Goal: Task Accomplishment & Management: Manage account settings

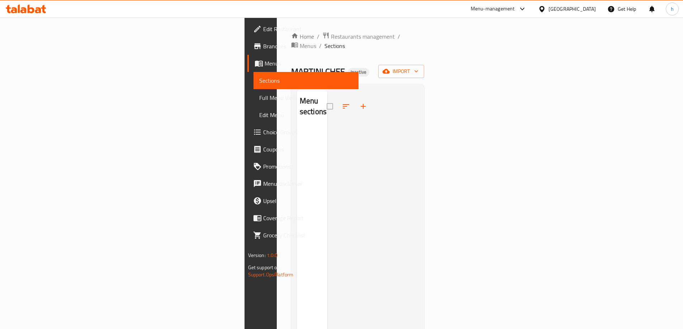
click at [419, 112] on div at bounding box center [372, 254] width 91 height 329
click at [390, 68] on icon "button" at bounding box center [385, 71] width 7 height 7
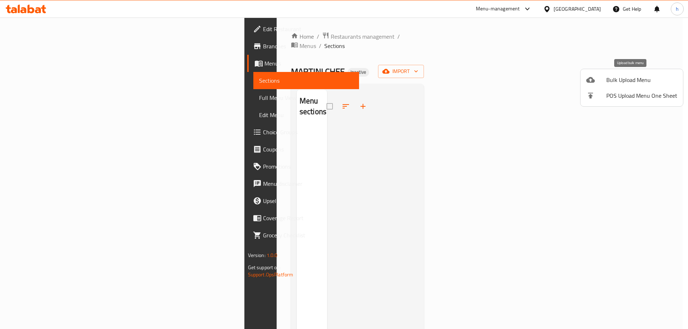
click at [630, 83] on span "Bulk Upload Menu" at bounding box center [641, 80] width 71 height 9
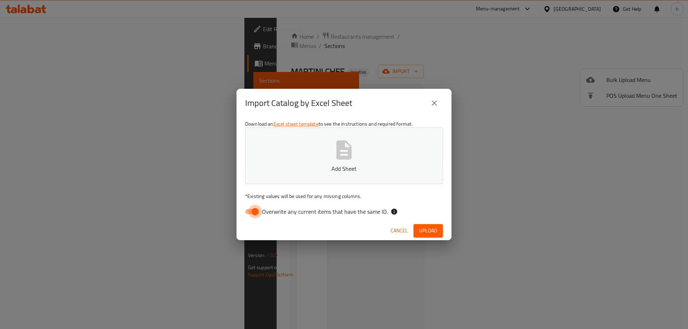
click at [257, 211] on input "Overwrite any current items that have the same ID." at bounding box center [255, 212] width 41 height 14
checkbox input "false"
click at [431, 230] on span "Upload" at bounding box center [428, 230] width 18 height 9
click at [337, 162] on button "Untitled spreadsheet.xlsx" at bounding box center [344, 156] width 198 height 57
click at [428, 235] on span "Upload" at bounding box center [428, 230] width 18 height 9
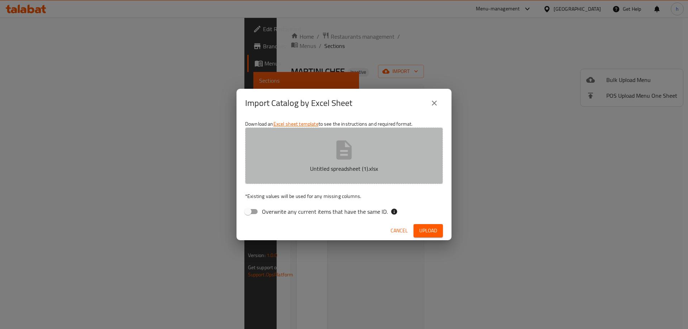
click at [347, 155] on icon "button" at bounding box center [344, 150] width 23 height 23
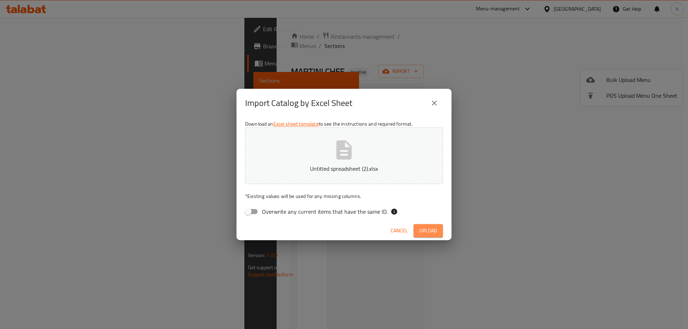
click at [430, 229] on span "Upload" at bounding box center [428, 230] width 18 height 9
click at [217, 138] on div "Import Catalog by Excel Sheet Download an Excel sheet template to see the instr…" at bounding box center [344, 164] width 688 height 329
click at [424, 232] on span "Upload" at bounding box center [428, 230] width 18 height 9
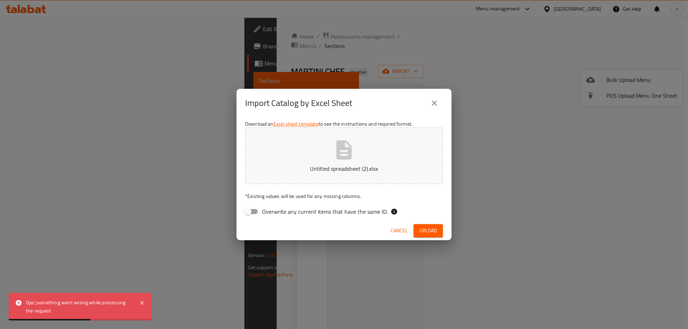
click at [183, 246] on div "Import Catalog by Excel Sheet Download an Excel sheet template to see the instr…" at bounding box center [344, 164] width 688 height 329
click at [437, 101] on icon "close" at bounding box center [434, 103] width 9 height 9
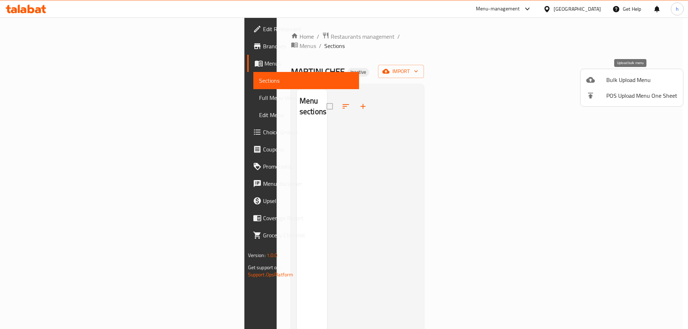
click at [594, 76] on icon at bounding box center [590, 80] width 9 height 9
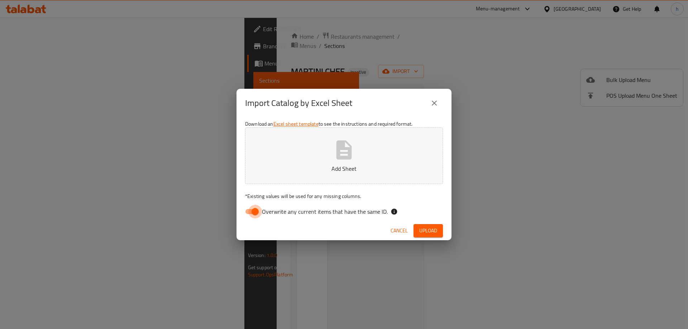
click at [252, 211] on input "Overwrite any current items that have the same ID." at bounding box center [255, 212] width 41 height 14
checkbox input "false"
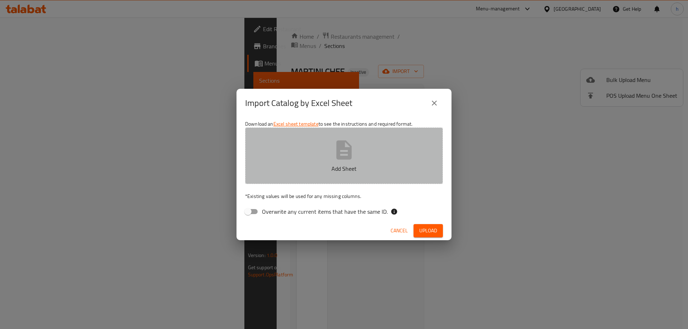
click at [328, 158] on button "Add Sheet" at bounding box center [344, 156] width 198 height 57
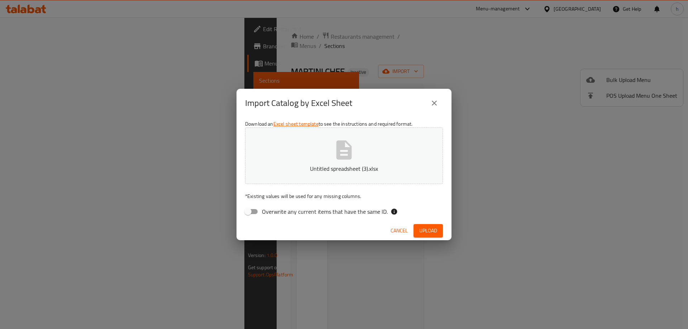
click at [430, 232] on span "Upload" at bounding box center [428, 230] width 18 height 9
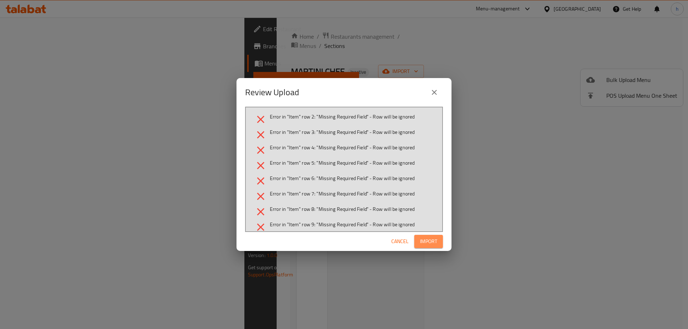
click at [431, 238] on span "Import" at bounding box center [428, 241] width 17 height 9
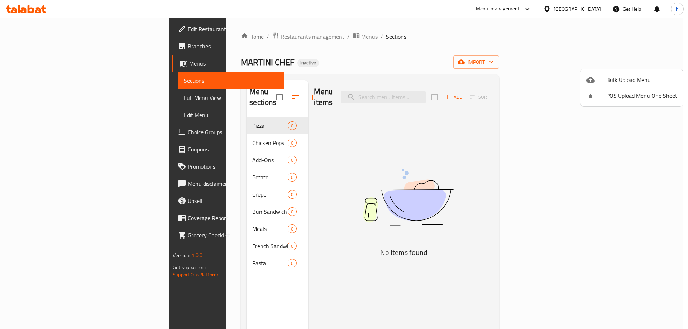
click at [224, 92] on div at bounding box center [344, 164] width 688 height 329
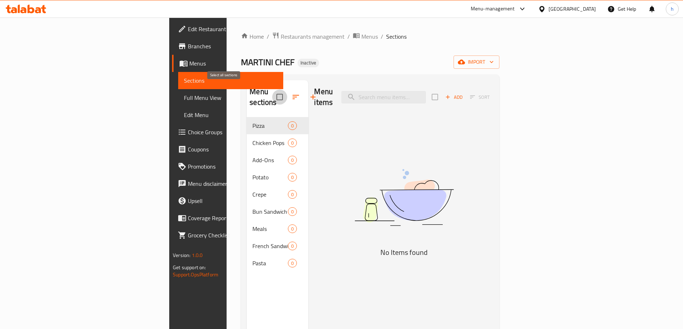
click at [272, 90] on input "checkbox" at bounding box center [279, 97] width 15 height 15
checkbox input "false"
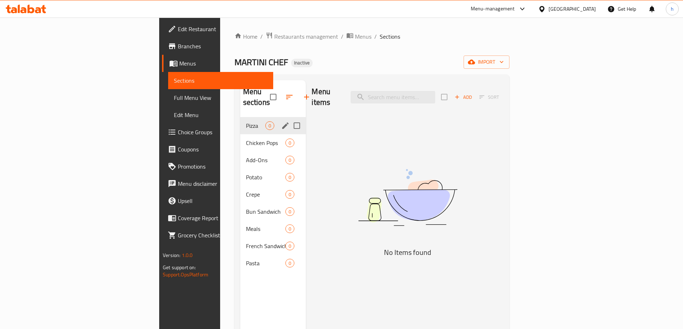
click at [289, 118] on input "Menu sections" at bounding box center [296, 125] width 15 height 15
checkbox input "true"
click at [289, 135] on input "Menu sections" at bounding box center [296, 142] width 15 height 15
checkbox input "true"
click at [289, 153] on input "Menu sections" at bounding box center [296, 160] width 15 height 15
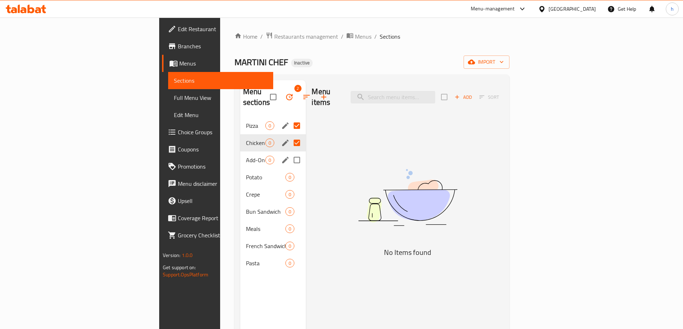
checkbox input "true"
click at [289, 170] on input "Menu sections" at bounding box center [296, 177] width 15 height 15
checkbox input "true"
click at [289, 188] on input "Menu sections" at bounding box center [296, 194] width 15 height 15
checkbox input "true"
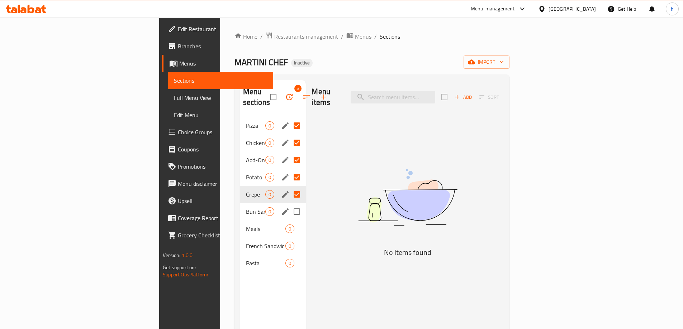
click at [289, 204] on input "Menu sections" at bounding box center [296, 211] width 15 height 15
checkbox input "true"
click at [289, 221] on input "Menu sections" at bounding box center [296, 228] width 15 height 15
checkbox input "true"
click at [289, 239] on input "Menu sections" at bounding box center [296, 246] width 15 height 15
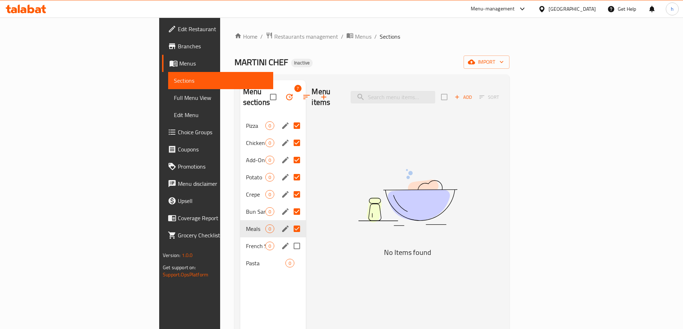
checkbox input "true"
click at [289, 256] on input "Menu sections" at bounding box center [296, 263] width 15 height 15
checkbox input "true"
click at [285, 93] on icon "button" at bounding box center [289, 97] width 9 height 9
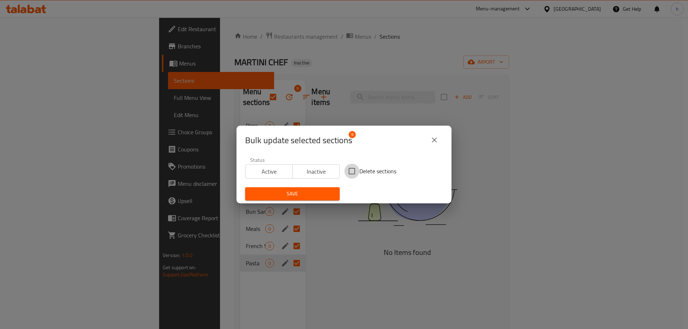
click at [347, 169] on input "Delete sections" at bounding box center [351, 171] width 15 height 15
checkbox input "true"
click at [304, 190] on span "Save" at bounding box center [292, 194] width 83 height 9
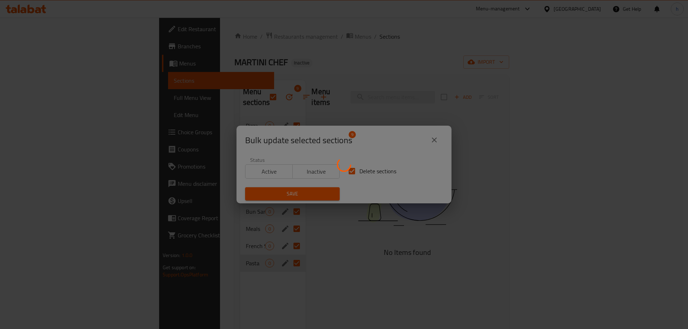
checkbox input "false"
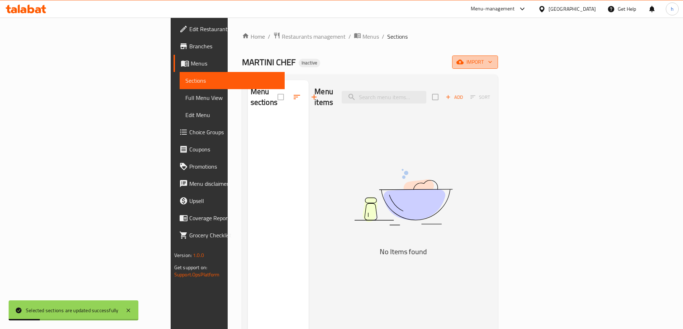
click at [492, 64] on span "import" at bounding box center [475, 62] width 34 height 9
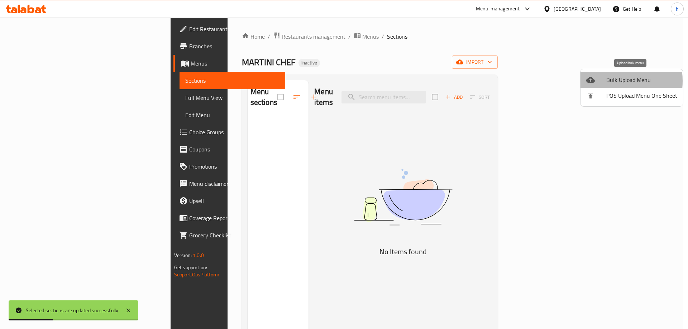
click at [596, 81] on div at bounding box center [596, 80] width 20 height 9
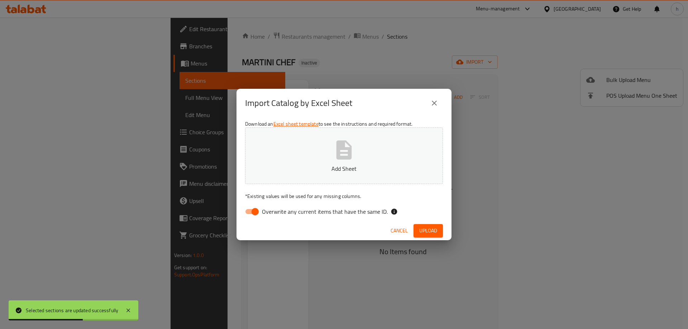
click at [256, 215] on input "Overwrite any current items that have the same ID." at bounding box center [255, 212] width 41 height 14
checkbox input "false"
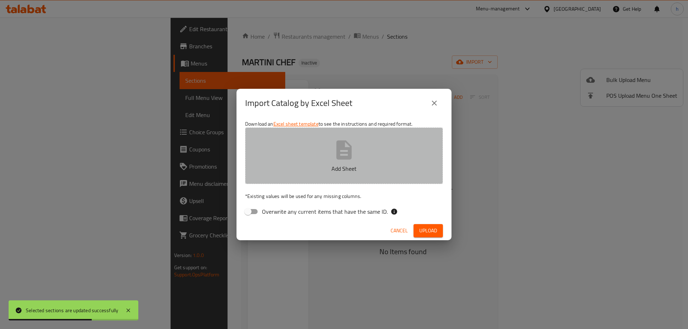
click at [323, 165] on p "Add Sheet" at bounding box center [344, 168] width 176 height 9
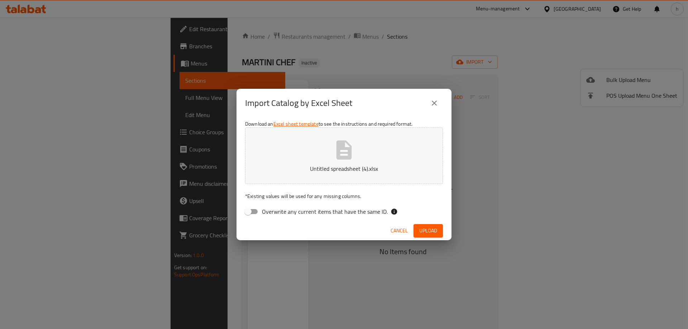
click at [431, 230] on span "Upload" at bounding box center [428, 230] width 18 height 9
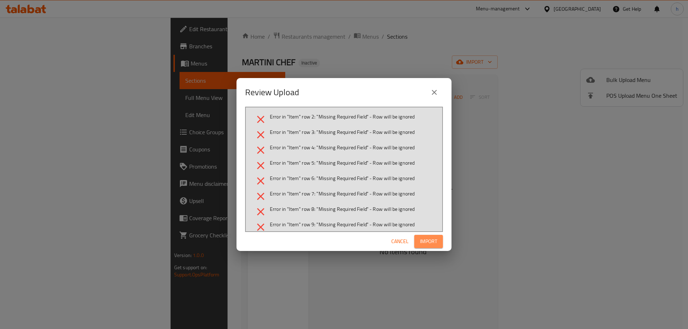
click at [421, 241] on span "Import" at bounding box center [428, 241] width 17 height 9
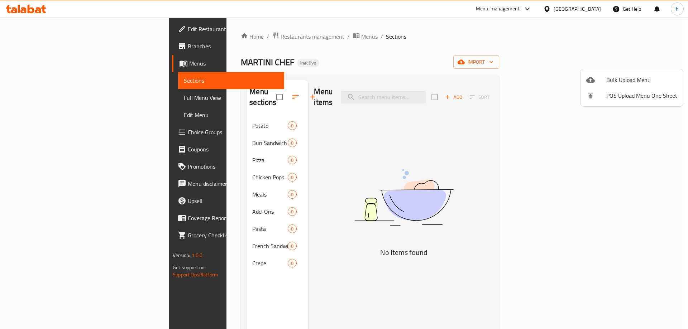
click at [233, 115] on div at bounding box center [344, 164] width 688 height 329
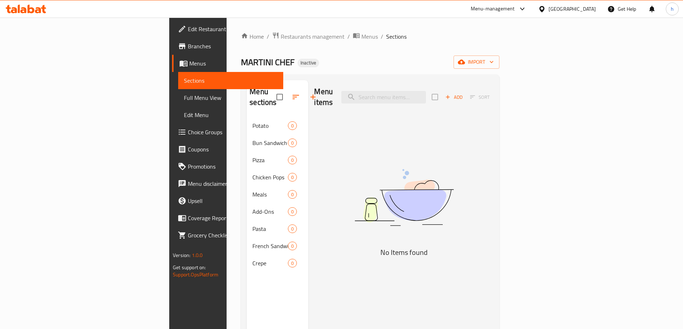
click at [259, 117] on div "Potato 0" at bounding box center [278, 125] width 62 height 17
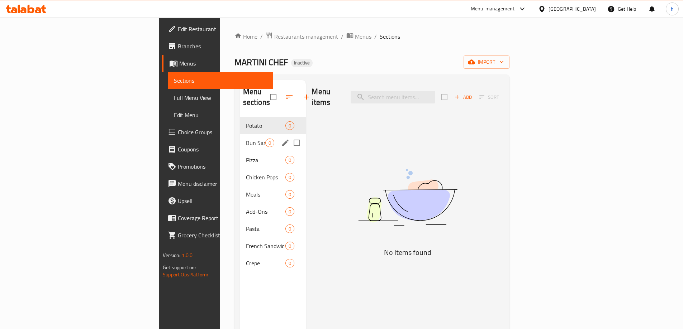
click at [289, 135] on input "Menu sections" at bounding box center [296, 142] width 15 height 15
checkbox input "true"
click at [289, 118] on input "Menu sections" at bounding box center [296, 125] width 15 height 15
checkbox input "true"
click at [289, 153] on input "Menu sections" at bounding box center [296, 160] width 15 height 15
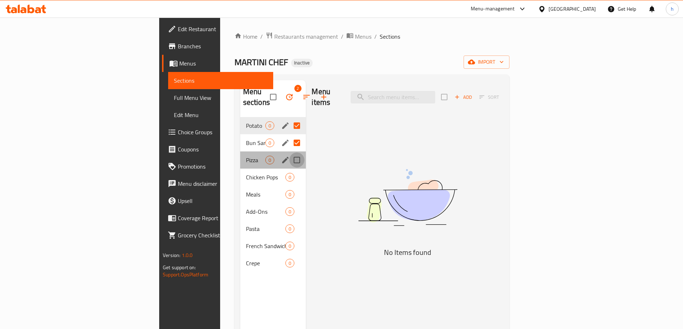
checkbox input "true"
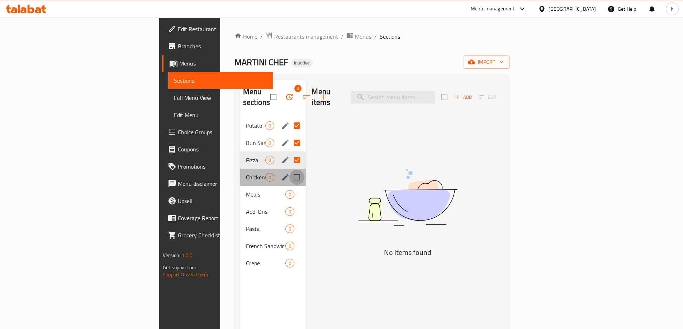
click at [289, 170] on input "Menu sections" at bounding box center [296, 177] width 15 height 15
checkbox input "true"
click at [289, 187] on input "Menu sections" at bounding box center [296, 194] width 15 height 15
checkbox input "true"
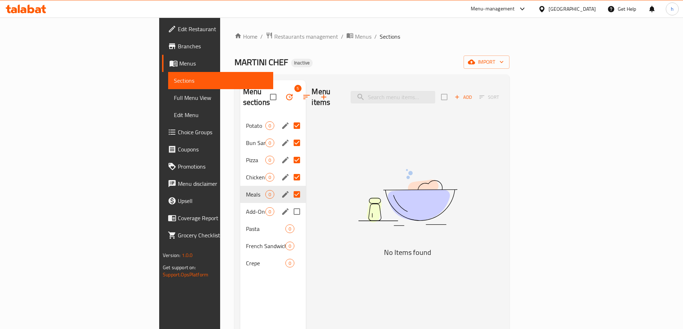
click at [289, 204] on input "Menu sections" at bounding box center [296, 211] width 15 height 15
checkbox input "true"
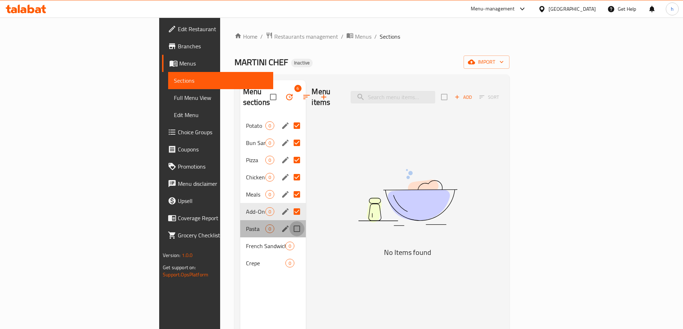
click at [289, 221] on input "Menu sections" at bounding box center [296, 228] width 15 height 15
checkbox input "true"
click at [289, 239] on input "Menu sections" at bounding box center [296, 246] width 15 height 15
checkbox input "true"
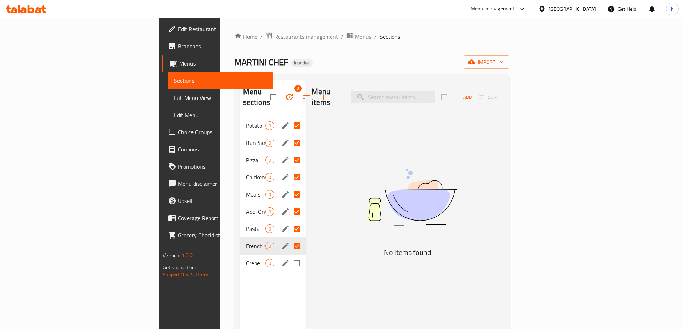
click at [289, 256] on input "Menu sections" at bounding box center [296, 263] width 15 height 15
checkbox input "true"
click at [285, 93] on icon "button" at bounding box center [289, 97] width 9 height 9
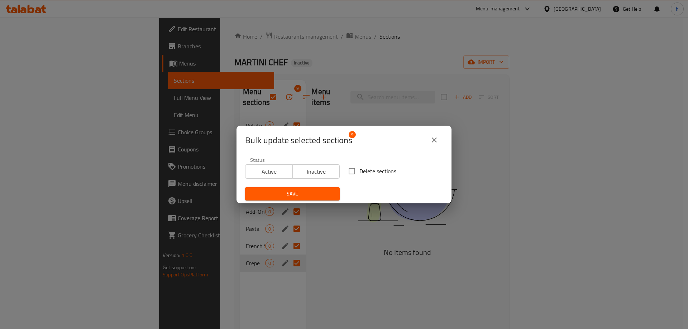
click at [348, 173] on input "Delete sections" at bounding box center [351, 171] width 15 height 15
checkbox input "true"
click at [312, 197] on span "Save" at bounding box center [292, 194] width 83 height 9
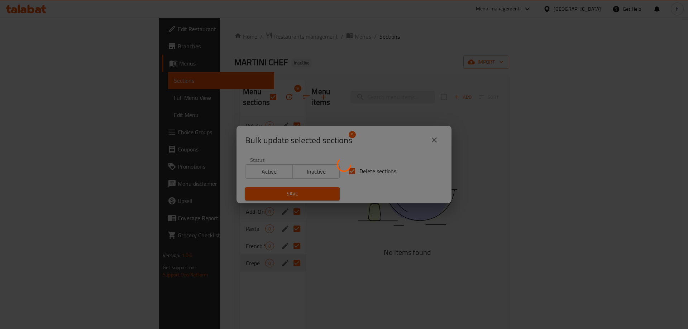
checkbox input "false"
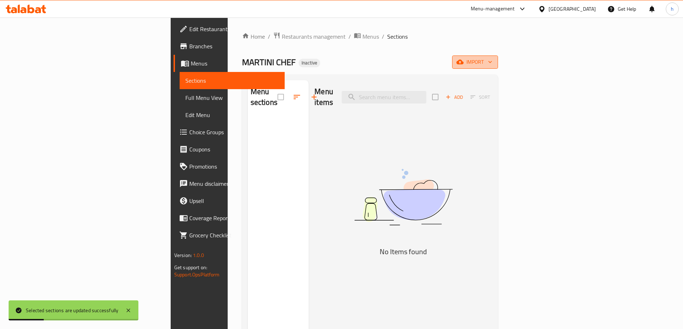
click at [463, 64] on icon "button" at bounding box center [459, 62] width 7 height 5
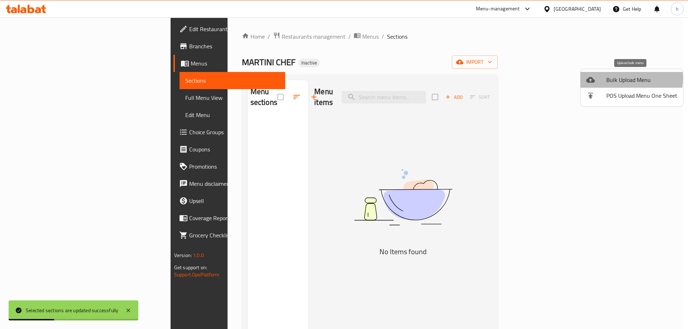
click at [623, 78] on span "Bulk Upload Menu" at bounding box center [641, 80] width 71 height 9
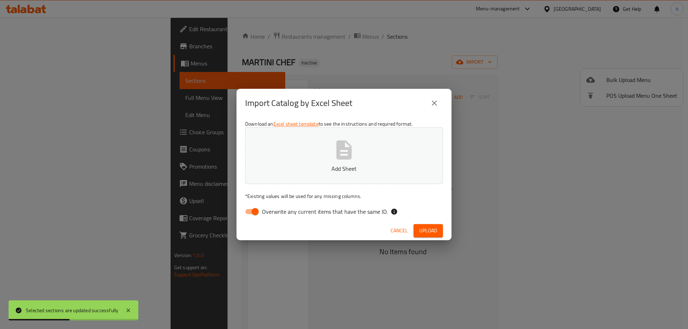
click at [278, 166] on p "Add Sheet" at bounding box center [344, 168] width 176 height 9
click at [253, 213] on input "Overwrite any current items that have the same ID." at bounding box center [255, 212] width 41 height 14
checkbox input "false"
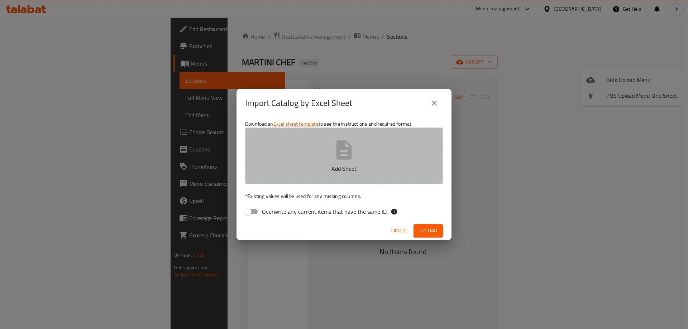
click at [302, 173] on p "Add Sheet" at bounding box center [344, 168] width 176 height 9
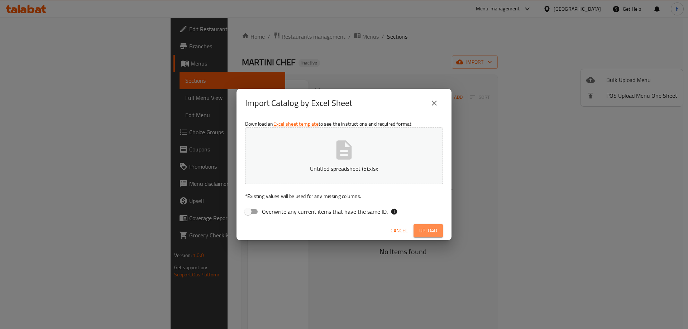
click at [428, 229] on span "Upload" at bounding box center [428, 230] width 18 height 9
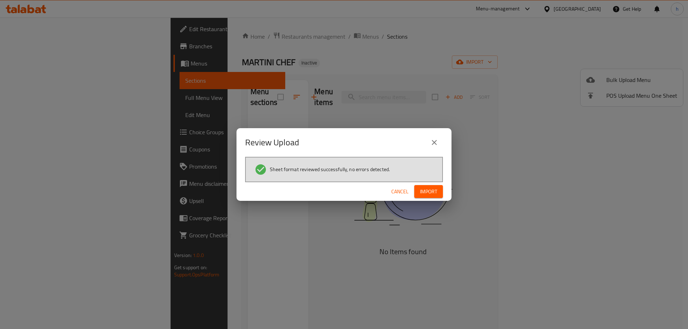
click at [429, 192] on span "Import" at bounding box center [428, 191] width 17 height 9
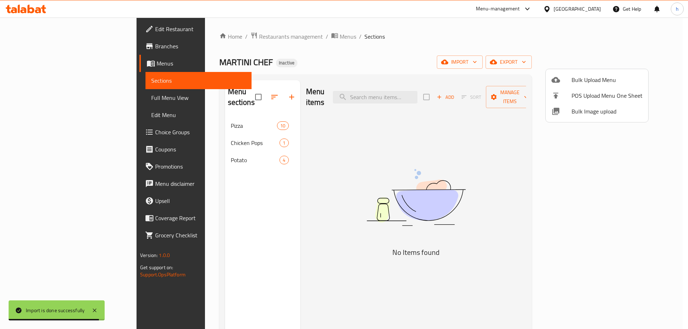
click at [199, 114] on div at bounding box center [344, 164] width 688 height 329
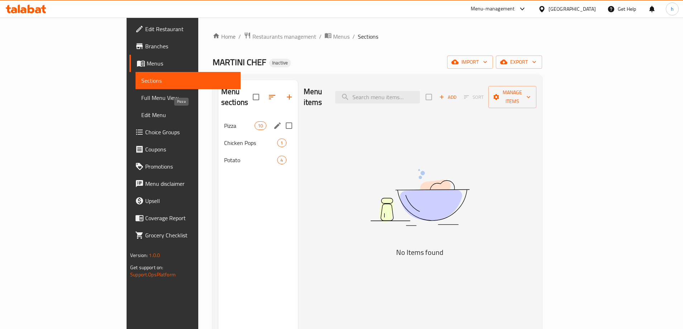
click at [224, 121] on span "Pizza" at bounding box center [239, 125] width 30 height 9
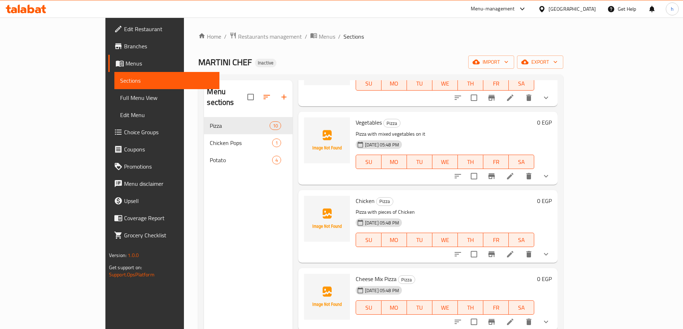
scroll to position [72, 0]
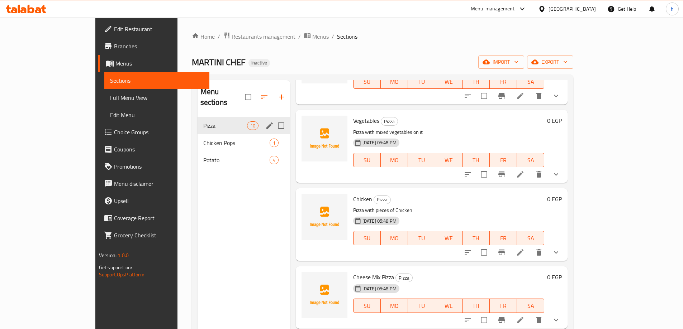
click at [273, 118] on input "Menu sections" at bounding box center [280, 125] width 15 height 15
checkbox input "true"
click at [273, 135] on input "Menu sections" at bounding box center [280, 142] width 15 height 15
checkbox input "true"
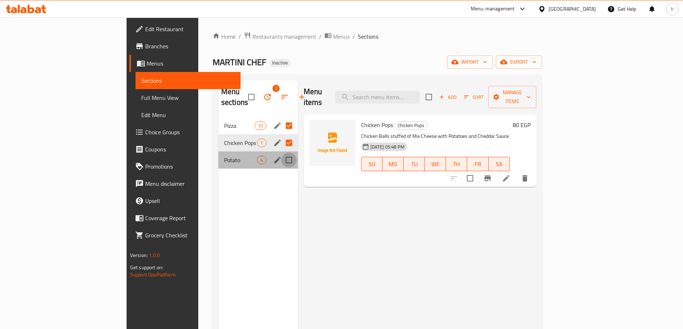
click at [281, 153] on input "Menu sections" at bounding box center [288, 160] width 15 height 15
checkbox input "true"
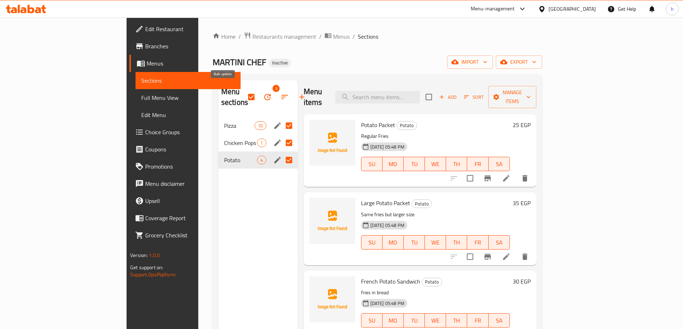
click at [264, 94] on icon "button" at bounding box center [267, 97] width 6 height 6
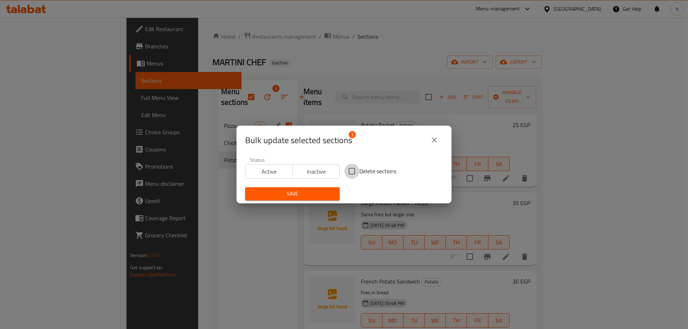
click at [353, 173] on input "Delete sections" at bounding box center [351, 171] width 15 height 15
checkbox input "true"
click at [328, 191] on span "Save" at bounding box center [292, 194] width 83 height 9
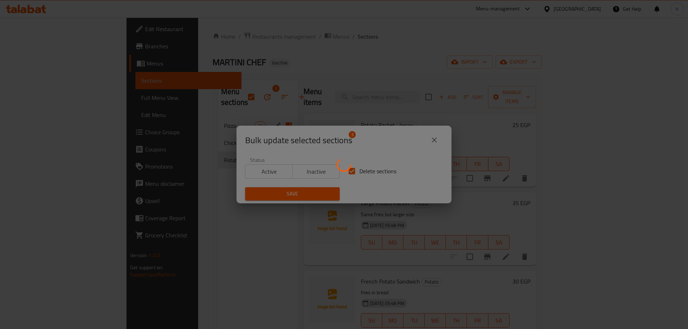
checkbox input "false"
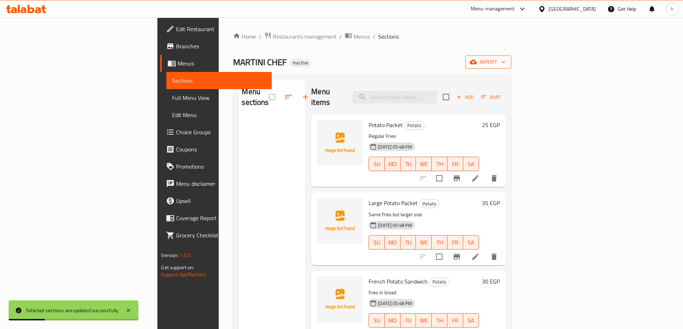
click at [505, 63] on span "import" at bounding box center [488, 62] width 34 height 9
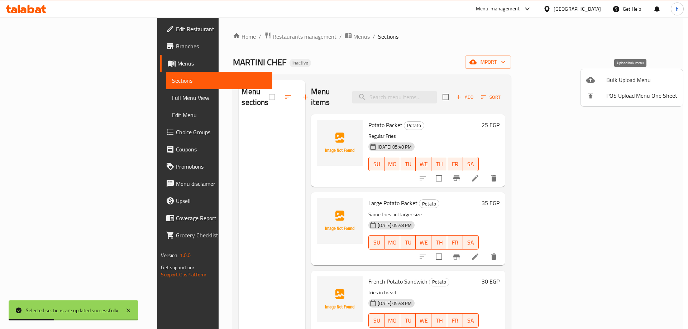
click at [626, 79] on span "Bulk Upload Menu" at bounding box center [641, 80] width 71 height 9
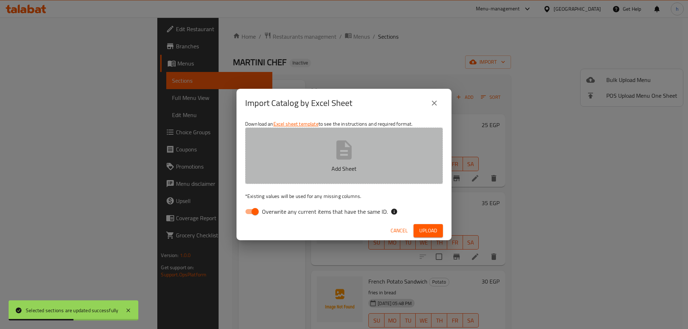
click at [343, 150] on icon "button" at bounding box center [344, 149] width 15 height 19
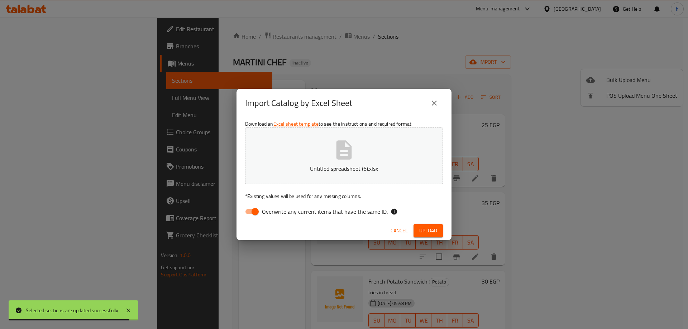
click at [253, 214] on input "Overwrite any current items that have the same ID." at bounding box center [255, 212] width 41 height 14
checkbox input "false"
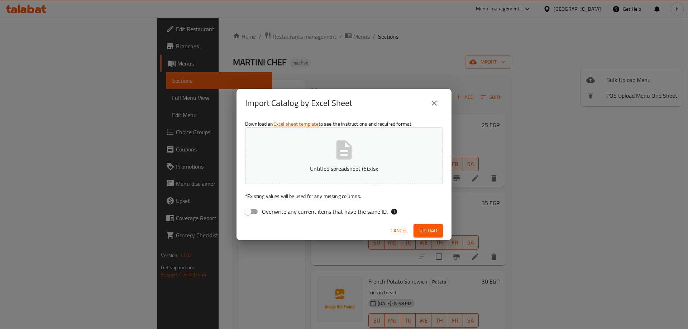
click at [430, 228] on span "Upload" at bounding box center [428, 230] width 18 height 9
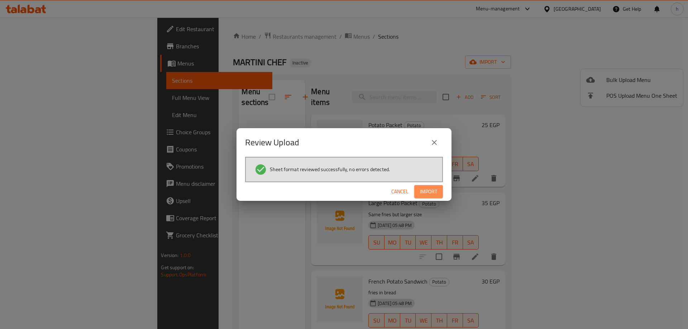
click at [426, 191] on span "Import" at bounding box center [428, 191] width 17 height 9
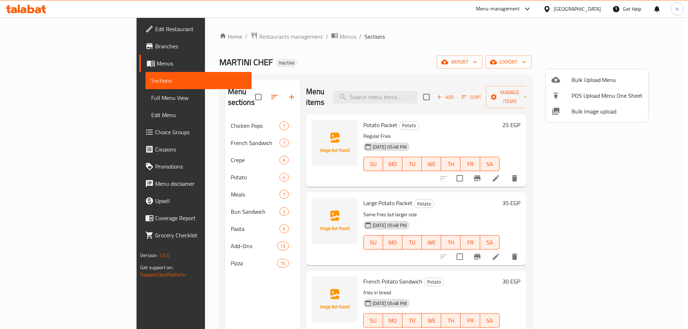
click at [241, 92] on div at bounding box center [344, 164] width 688 height 329
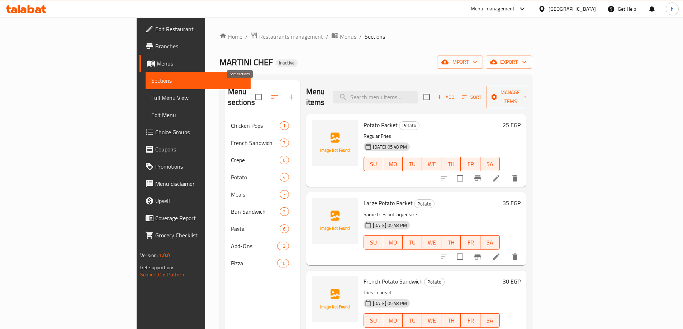
click at [270, 93] on icon "button" at bounding box center [274, 97] width 9 height 9
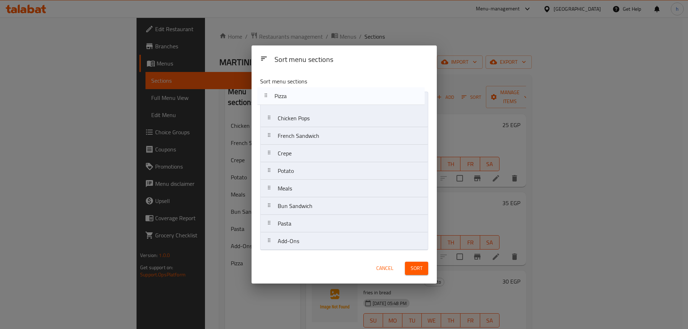
drag, startPoint x: 271, startPoint y: 241, endPoint x: 268, endPoint y: 94, distance: 147.0
click at [268, 94] on nav "Chicken Pops French Sandwich Crepe Potato Meals Bun Sandwich Pasta Add-Ons Pizza" at bounding box center [344, 171] width 168 height 159
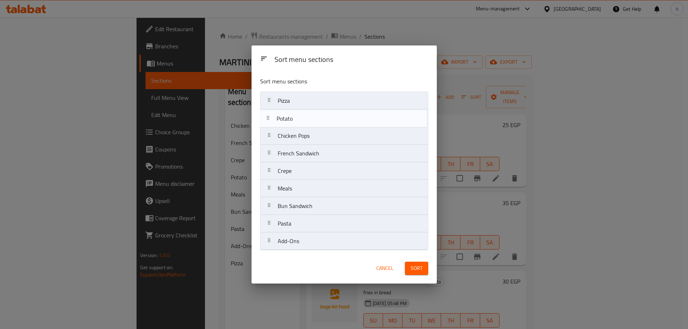
drag, startPoint x: 269, startPoint y: 173, endPoint x: 268, endPoint y: 119, distance: 54.5
click at [268, 119] on nav "Pizza Chicken Pops French Sandwich Crepe Potato Meals Bun Sandwich Pasta Add-Ons" at bounding box center [344, 171] width 168 height 159
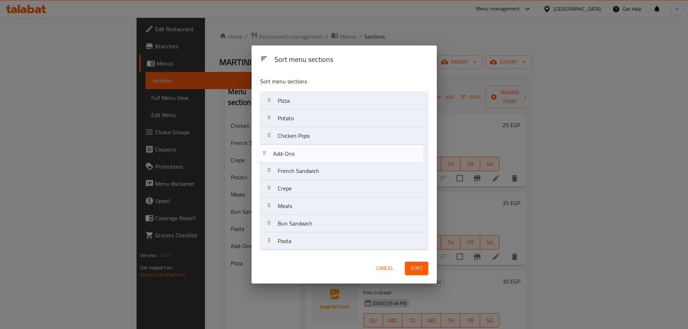
drag, startPoint x: 272, startPoint y: 244, endPoint x: 267, endPoint y: 155, distance: 89.4
click at [267, 155] on nav "Pizza Potato Chicken Pops French Sandwich Crepe Meals Bun Sandwich Pasta Add-Ons" at bounding box center [344, 171] width 168 height 159
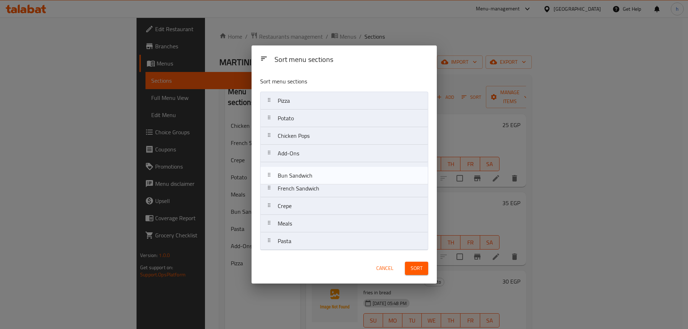
drag, startPoint x: 269, startPoint y: 227, endPoint x: 269, endPoint y: 176, distance: 51.6
click at [269, 176] on nav "Pizza Potato Chicken Pops Add-Ons French Sandwich Crepe Meals Bun Sandwich Pasta" at bounding box center [344, 171] width 168 height 159
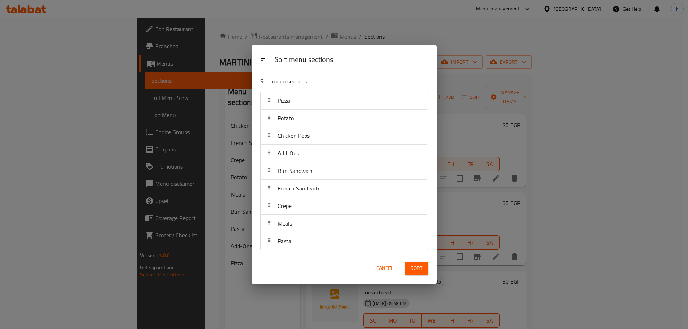
click at [419, 270] on span "Sort" at bounding box center [417, 268] width 12 height 9
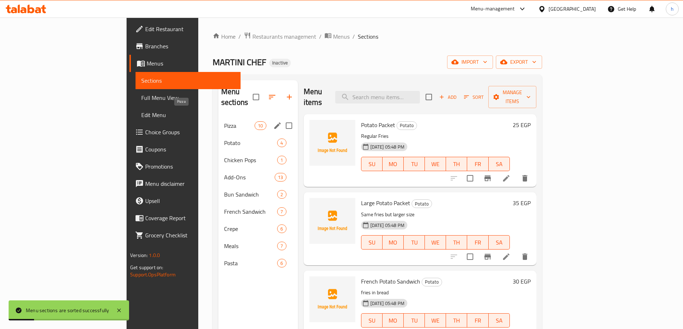
click at [224, 121] on span "Pizza" at bounding box center [239, 125] width 30 height 9
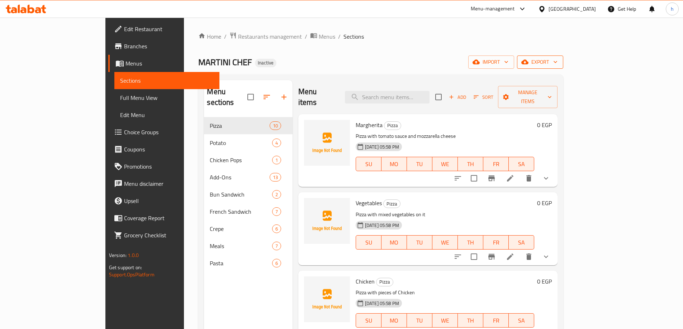
click at [528, 63] on icon "button" at bounding box center [524, 62] width 7 height 5
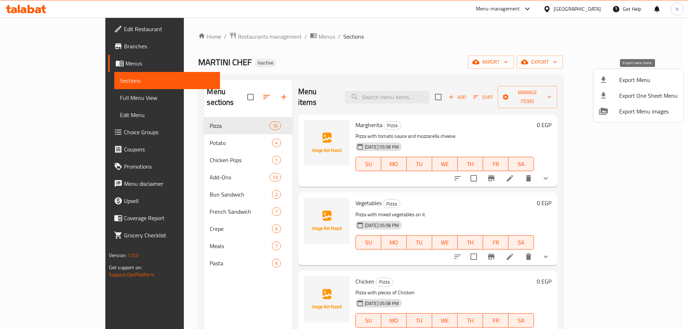
click at [603, 78] on icon at bounding box center [603, 80] width 5 height 6
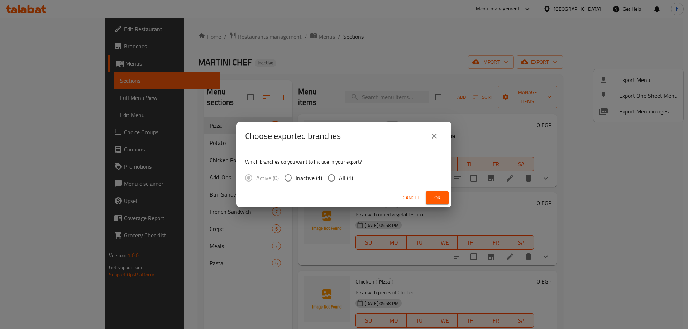
click at [333, 179] on input "All (1)" at bounding box center [331, 178] width 15 height 15
radio input "true"
click at [439, 199] on span "Ok" at bounding box center [436, 198] width 11 height 9
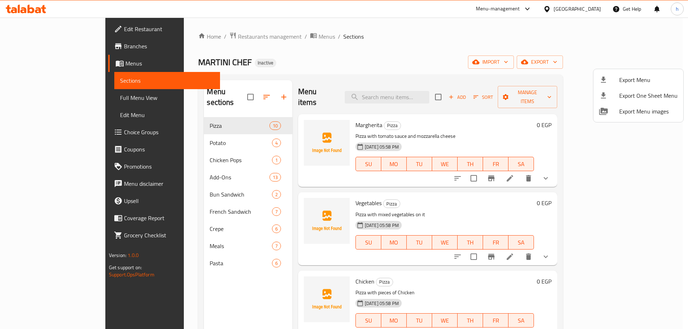
click at [171, 168] on div at bounding box center [344, 164] width 688 height 329
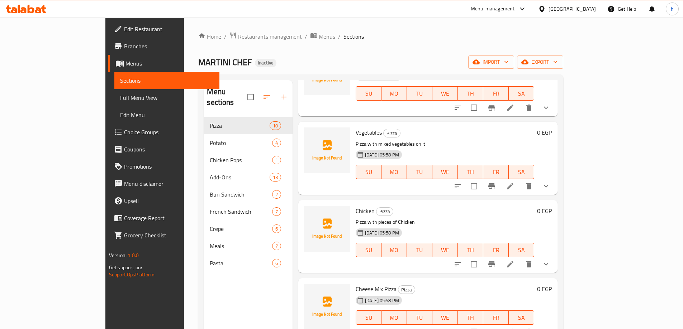
scroll to position [36, 0]
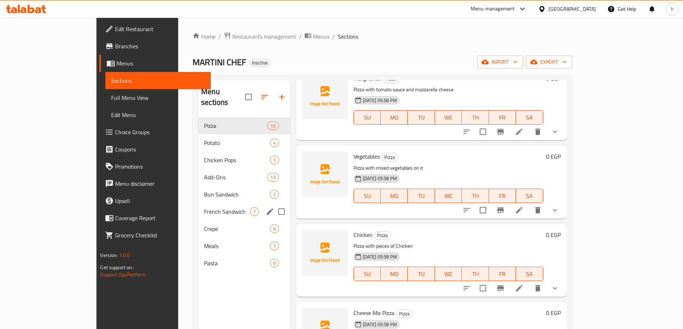
click at [198, 207] on div "French Sandwich 7" at bounding box center [244, 211] width 92 height 17
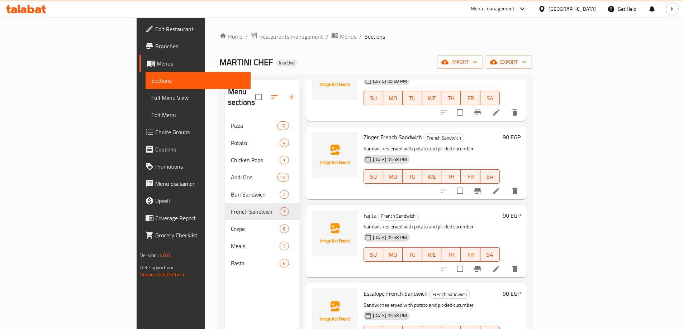
scroll to position [108, 0]
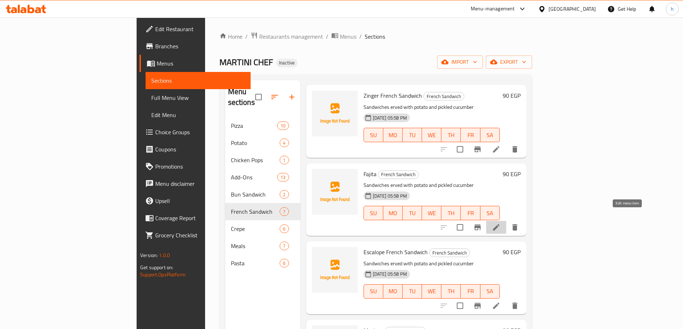
click at [500, 223] on icon at bounding box center [496, 227] width 9 height 9
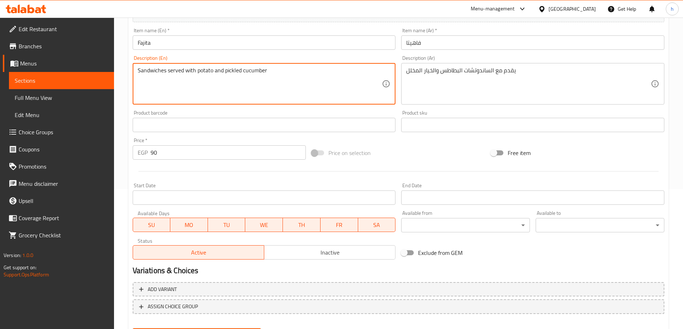
scroll to position [177, 0]
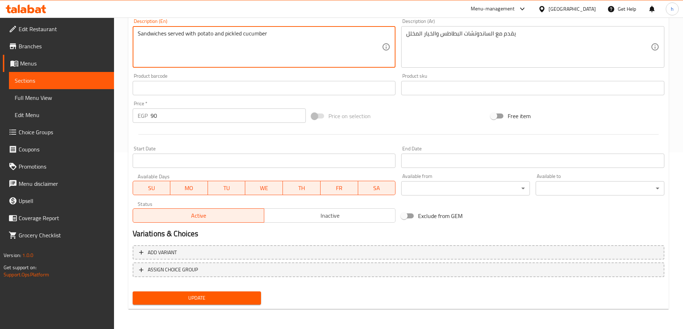
type textarea "Sandwiches served with potato and pickled cucumber"
click at [215, 301] on span "Update" at bounding box center [196, 298] width 117 height 9
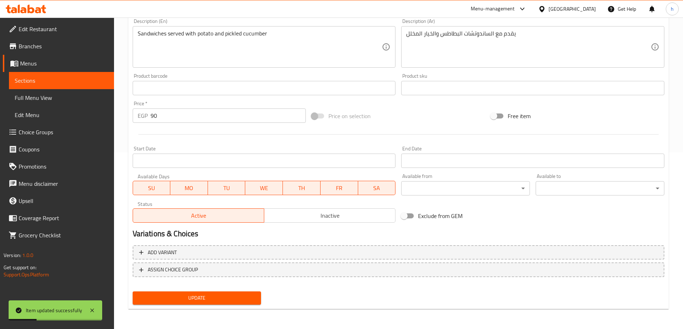
click at [40, 82] on span "Sections" at bounding box center [62, 80] width 94 height 9
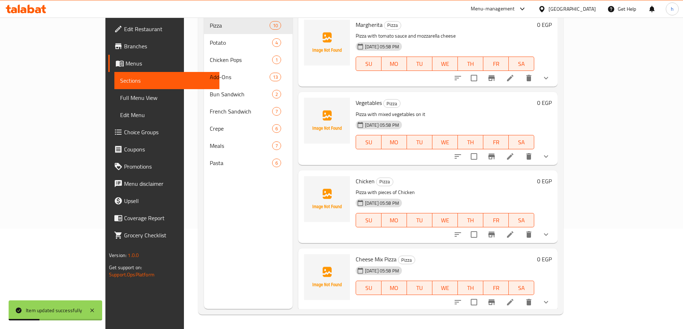
scroll to position [100, 0]
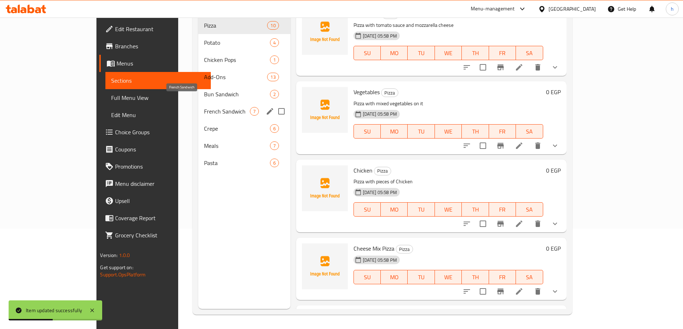
click at [204, 107] on span "French Sandwich" at bounding box center [227, 111] width 46 height 9
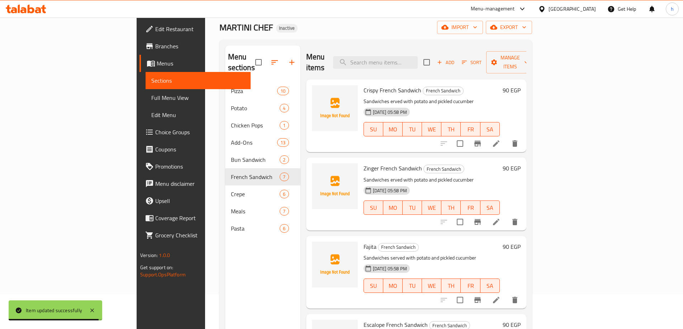
scroll to position [29, 0]
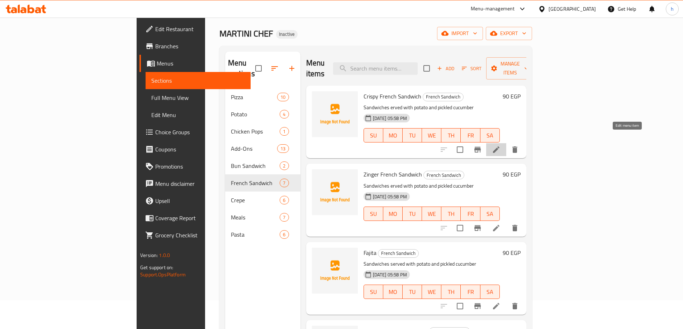
click at [499, 147] on icon at bounding box center [496, 150] width 6 height 6
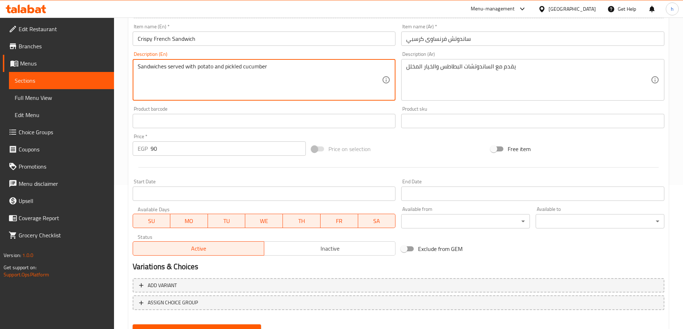
scroll to position [177, 0]
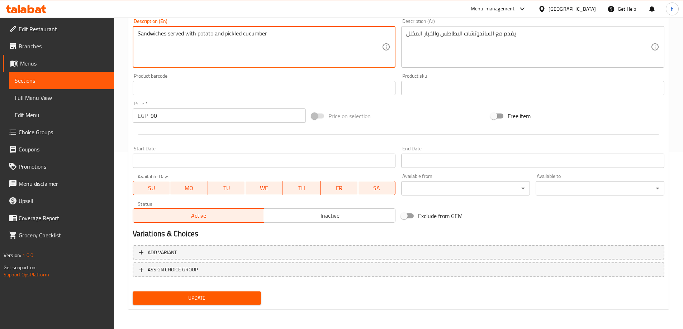
type textarea "Sandwiches served with potato and pickled cucumber"
click at [206, 301] on span "Update" at bounding box center [196, 298] width 117 height 9
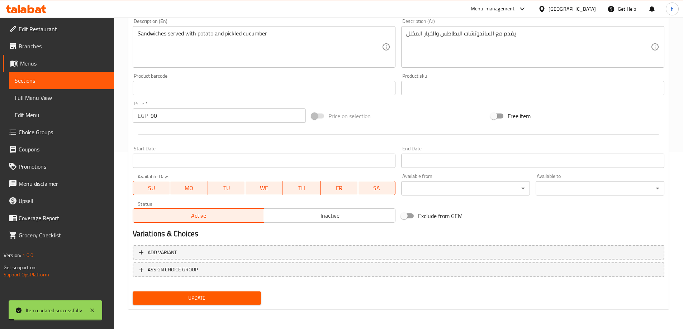
click at [69, 77] on span "Sections" at bounding box center [62, 80] width 94 height 9
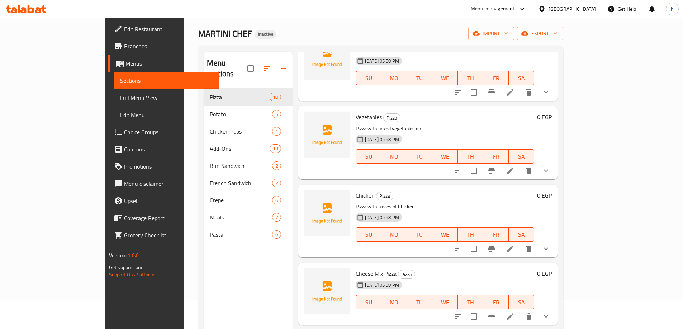
scroll to position [72, 0]
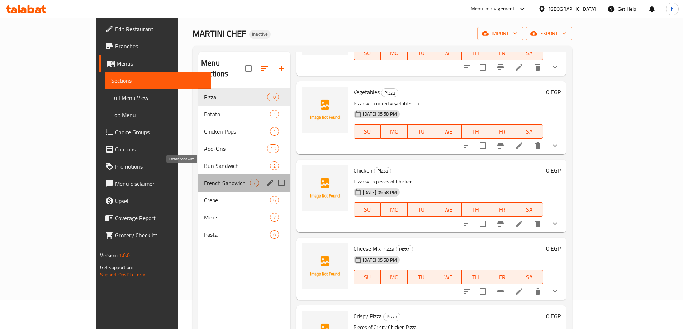
click at [204, 179] on span "French Sandwich" at bounding box center [227, 183] width 46 height 9
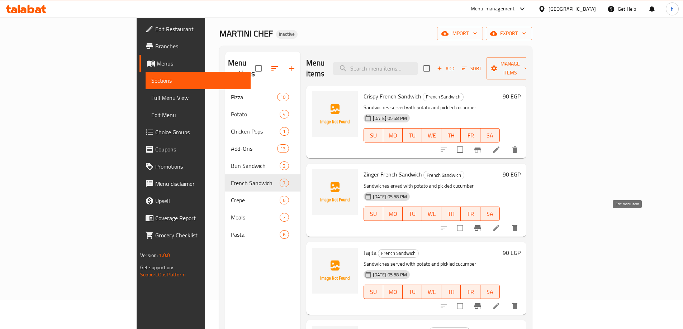
click at [499, 225] on icon at bounding box center [496, 228] width 6 height 6
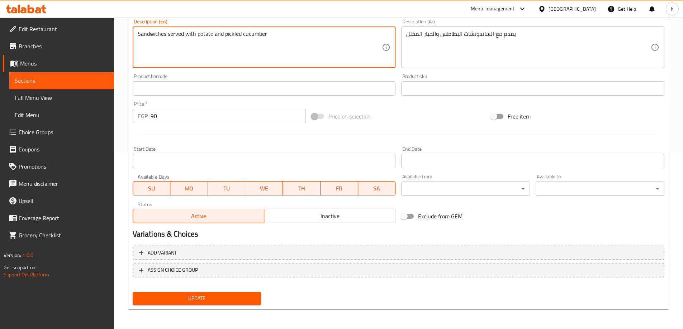
scroll to position [177, 0]
type textarea "Sandwiches served with potato and pickled cucumber"
click at [230, 303] on span "Update" at bounding box center [196, 298] width 117 height 9
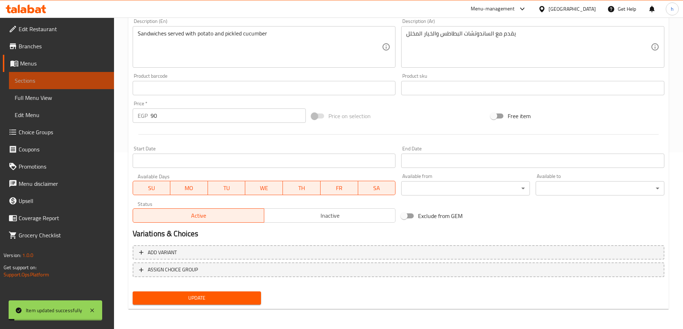
click at [67, 80] on span "Sections" at bounding box center [62, 80] width 94 height 9
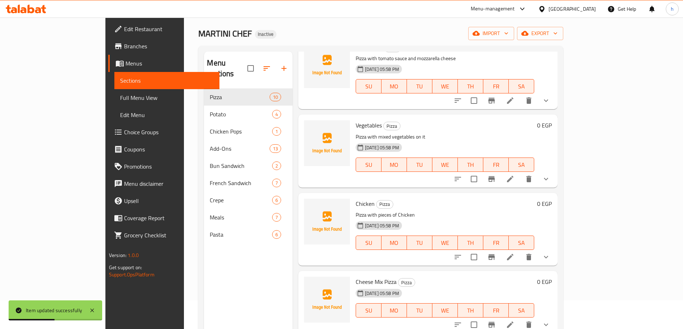
scroll to position [72, 0]
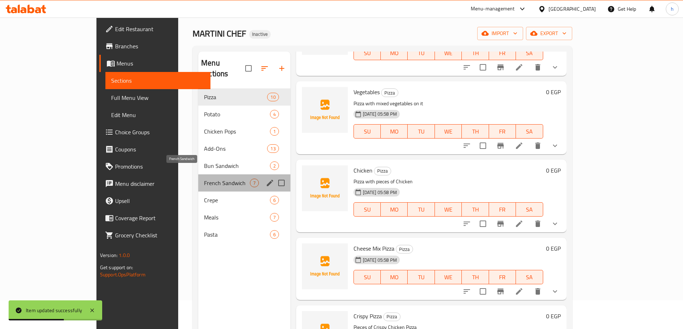
click at [204, 179] on span "French Sandwich" at bounding box center [227, 183] width 46 height 9
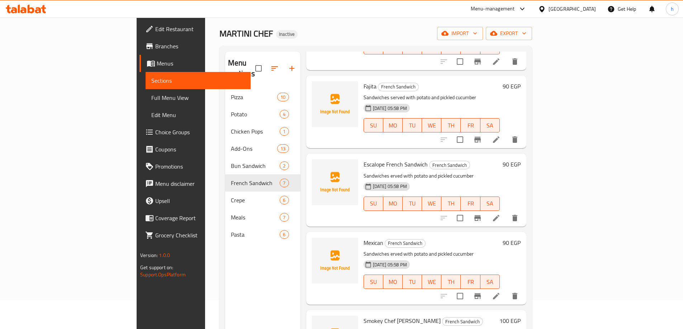
scroll to position [179, 0]
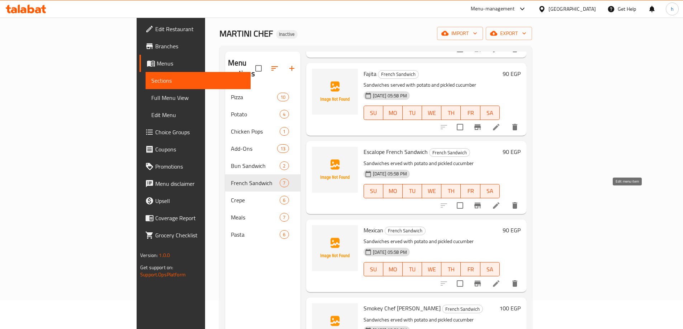
click at [499, 202] on icon at bounding box center [496, 205] width 6 height 6
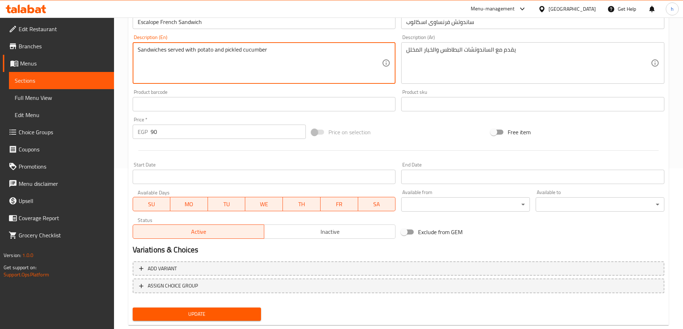
scroll to position [177, 0]
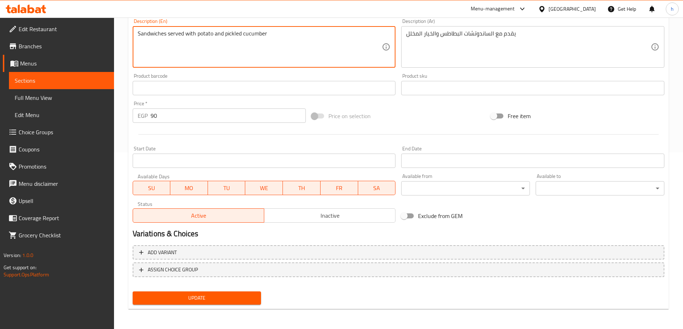
type textarea "Sandwiches served with potato and pickled cucumber"
click at [221, 301] on span "Update" at bounding box center [196, 298] width 117 height 9
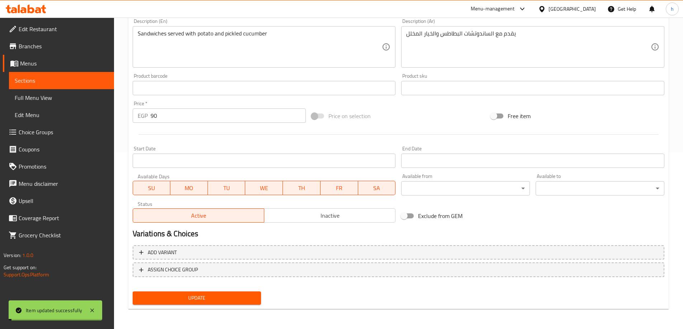
click at [45, 78] on span "Sections" at bounding box center [62, 80] width 94 height 9
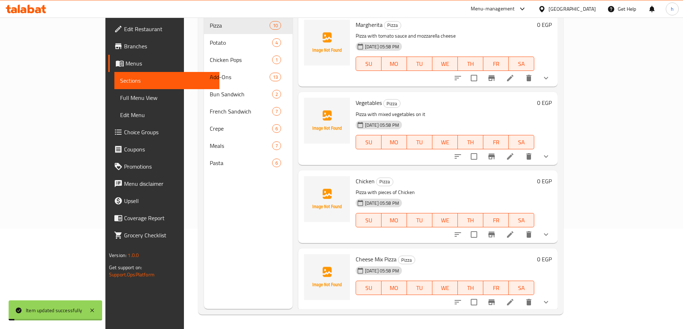
scroll to position [100, 0]
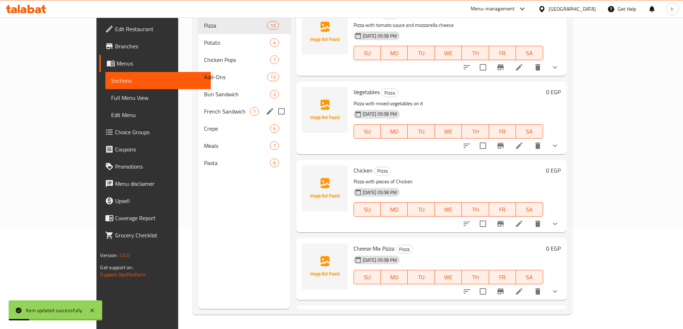
click at [198, 103] on div "French Sandwich 7" at bounding box center [244, 111] width 92 height 17
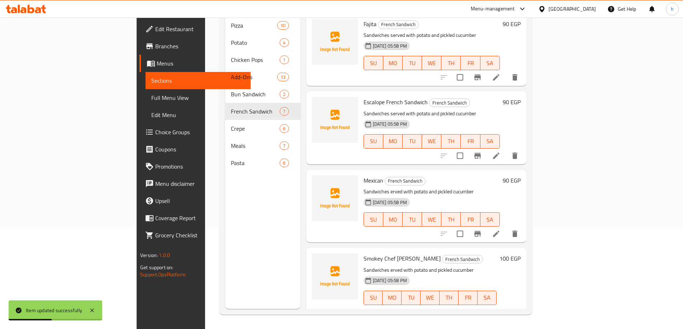
scroll to position [143, 0]
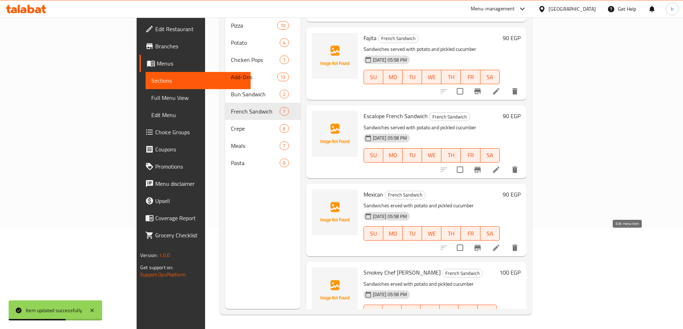
click at [499, 245] on icon at bounding box center [496, 248] width 6 height 6
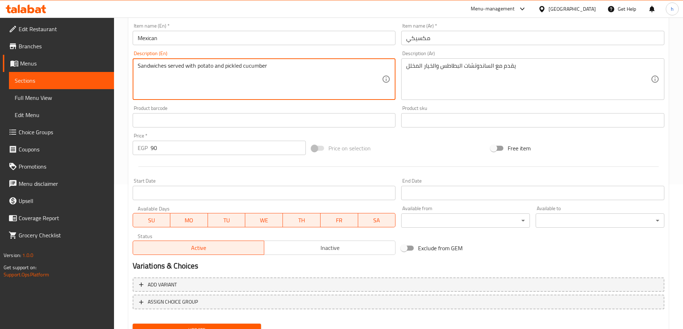
scroll to position [177, 0]
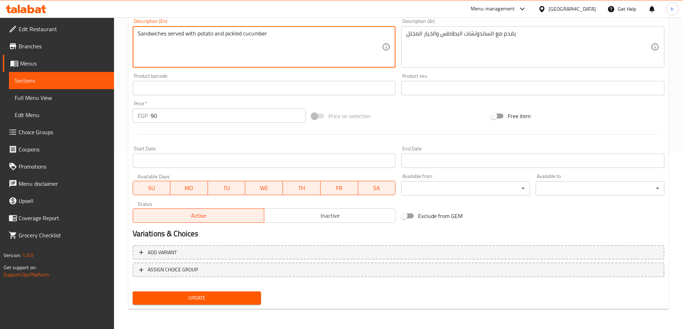
type textarea "Sandwiches served with potato and pickled cucumber"
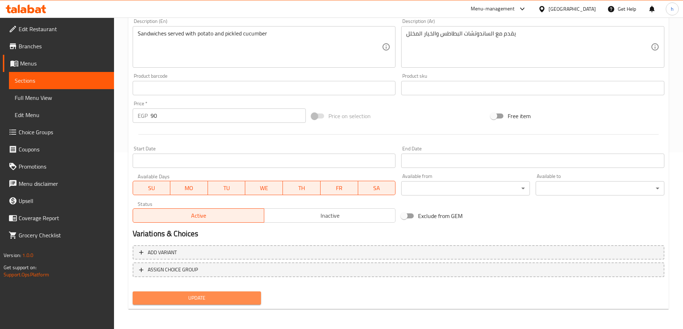
click at [195, 295] on span "Update" at bounding box center [196, 298] width 117 height 9
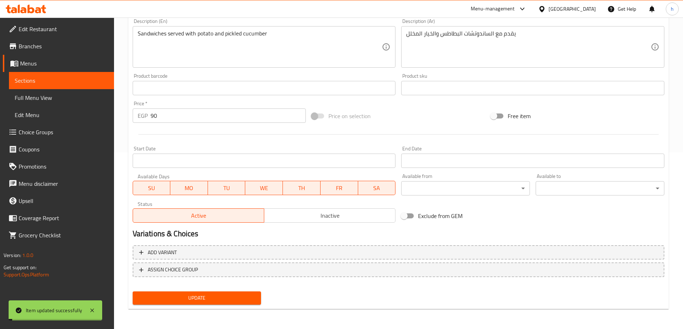
click at [77, 80] on span "Sections" at bounding box center [62, 80] width 94 height 9
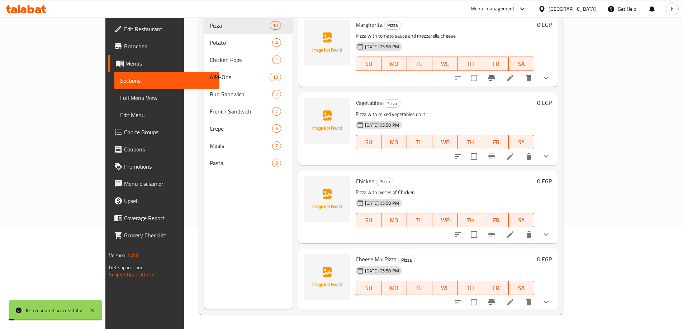
scroll to position [100, 0]
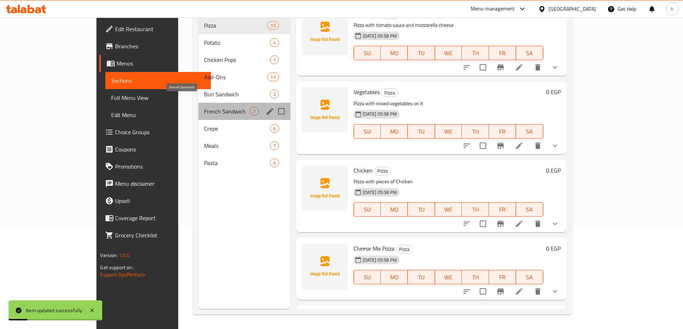
click at [204, 107] on span "French Sandwich" at bounding box center [227, 111] width 46 height 9
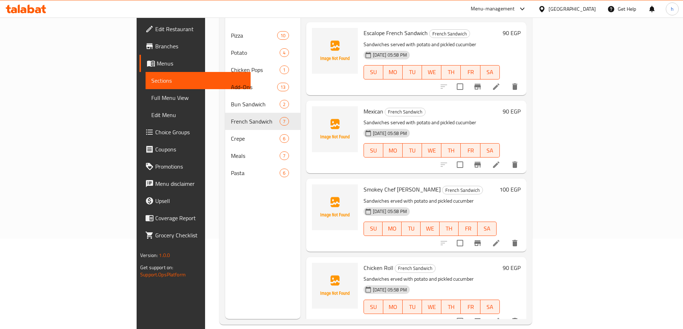
scroll to position [100, 0]
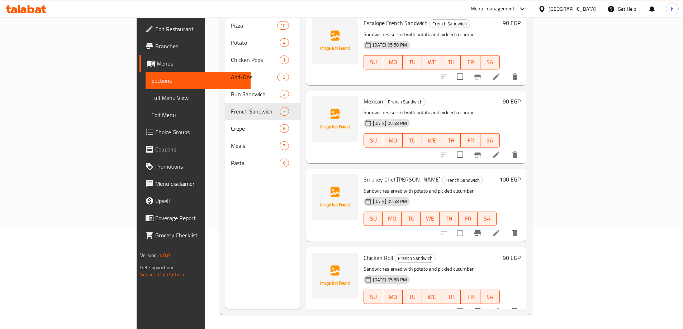
click at [500, 229] on icon at bounding box center [496, 233] width 9 height 9
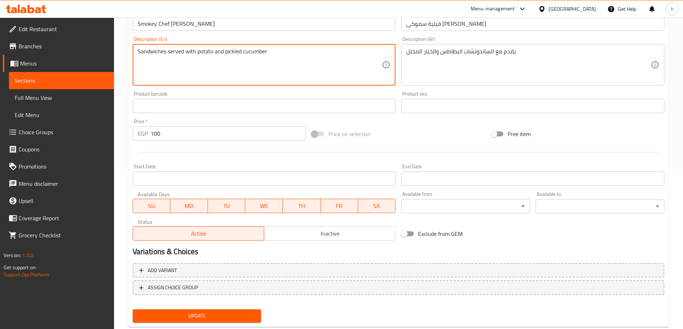
scroll to position [164, 0]
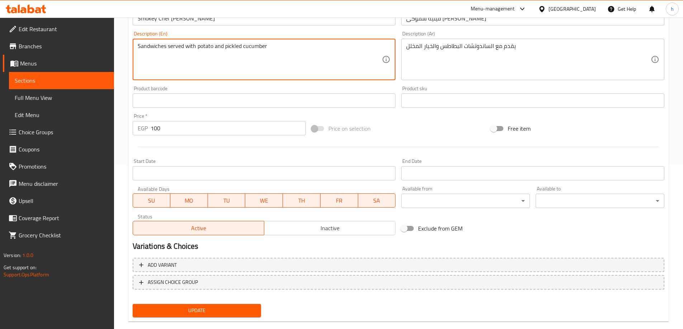
type textarea "Sandwiches served with potato and pickled cucumber"
click at [246, 310] on span "Update" at bounding box center [196, 310] width 117 height 9
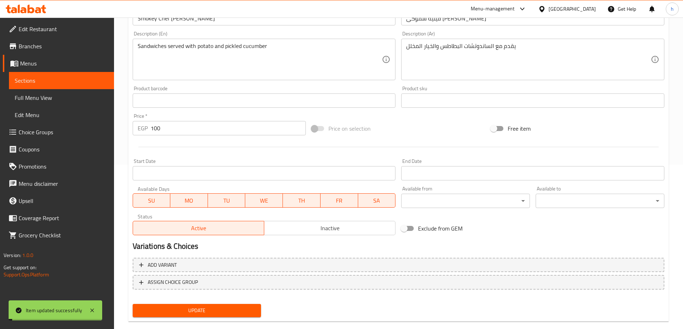
click at [59, 81] on span "Sections" at bounding box center [62, 80] width 94 height 9
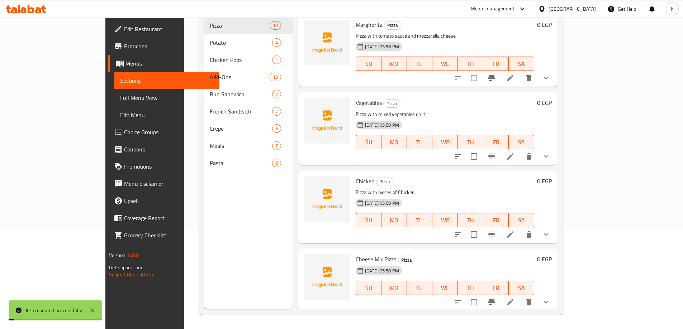
scroll to position [100, 0]
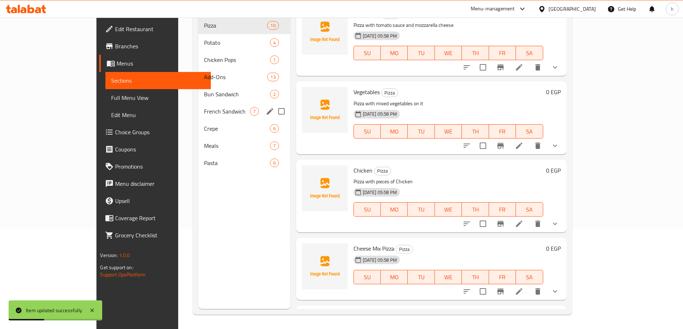
click at [207, 107] on span "French Sandwich" at bounding box center [227, 111] width 46 height 9
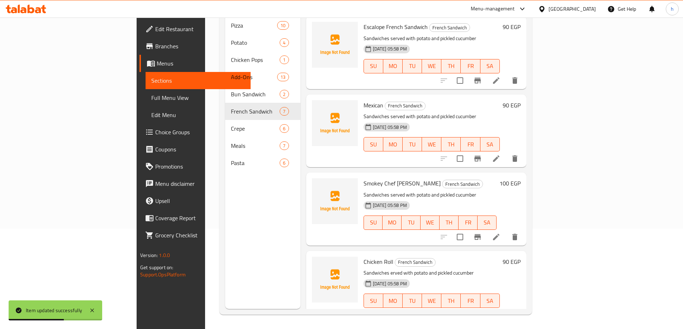
scroll to position [237, 0]
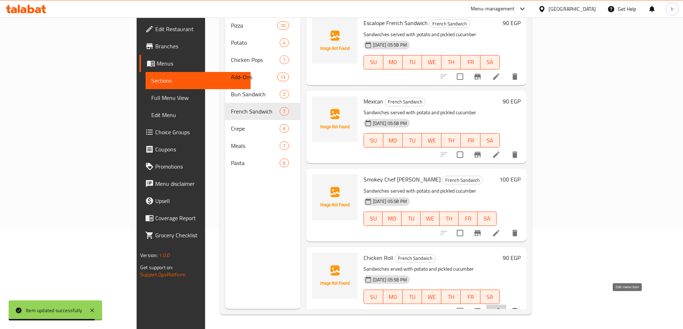
click at [499, 308] on icon at bounding box center [496, 311] width 6 height 6
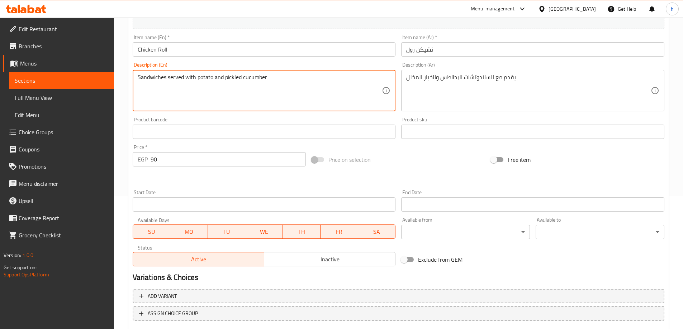
scroll to position [177, 0]
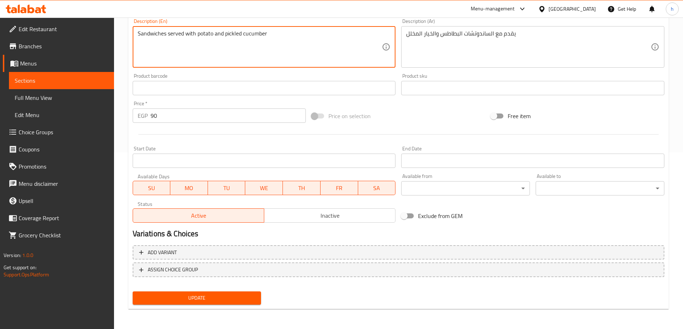
type textarea "Sandwiches served with potato and pickled cucumber"
click at [253, 301] on span "Update" at bounding box center [196, 298] width 117 height 9
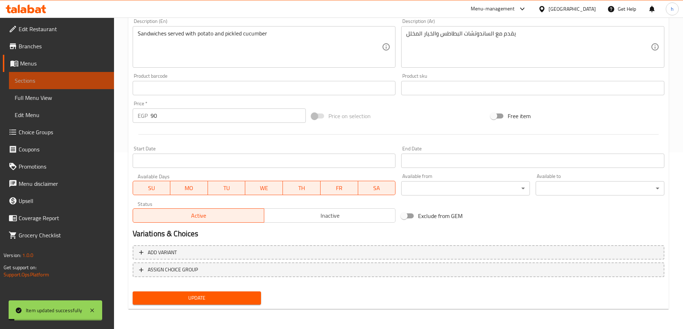
click at [63, 83] on span "Sections" at bounding box center [62, 80] width 94 height 9
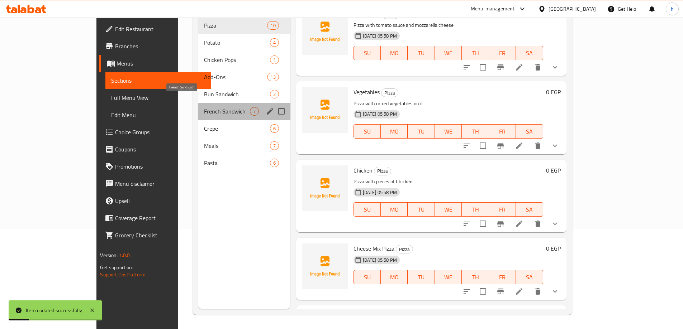
click at [204, 107] on span "French Sandwich" at bounding box center [227, 111] width 46 height 9
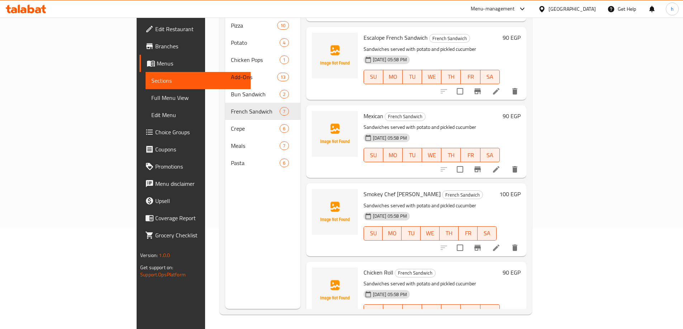
scroll to position [237, 0]
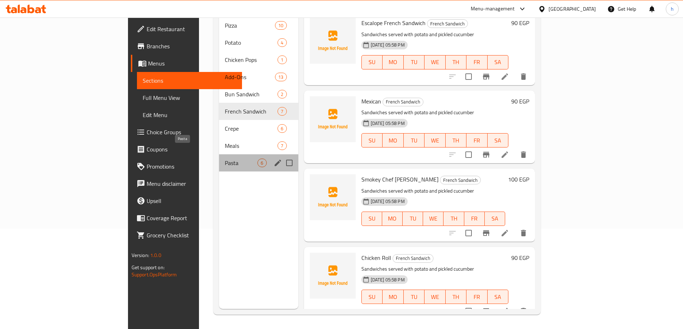
click at [225, 159] on span "Pasta" at bounding box center [241, 163] width 33 height 9
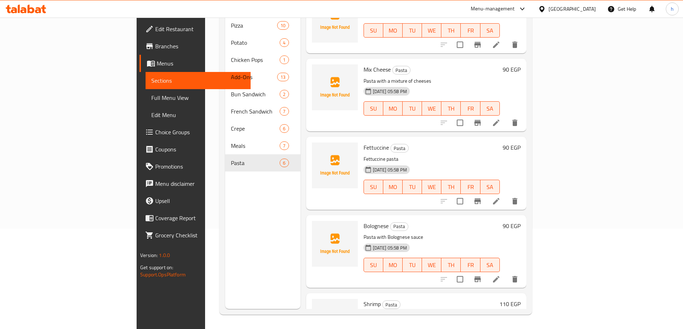
scroll to position [65, 0]
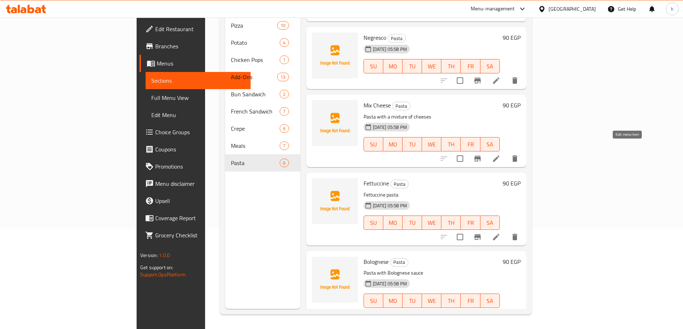
click at [500, 154] on icon at bounding box center [496, 158] width 9 height 9
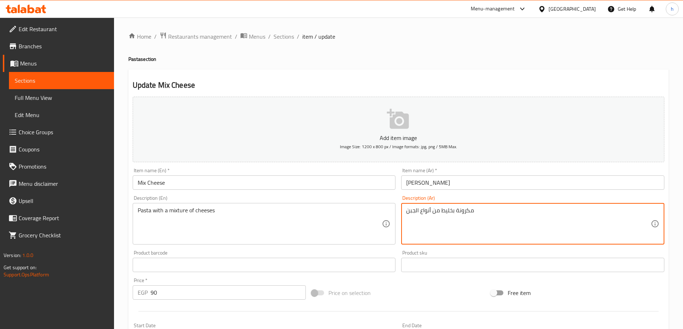
click at [426, 211] on textarea "مكرونة بخليط من أنواع الجبن" at bounding box center [528, 224] width 244 height 34
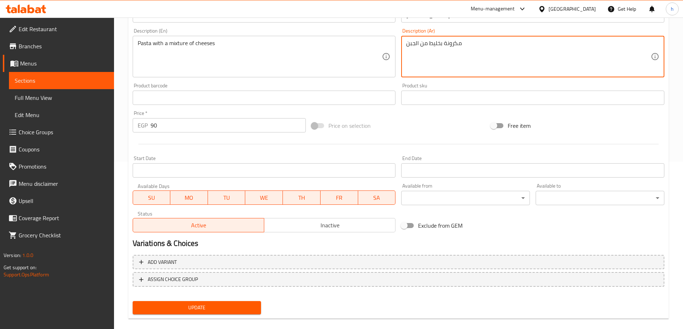
scroll to position [177, 0]
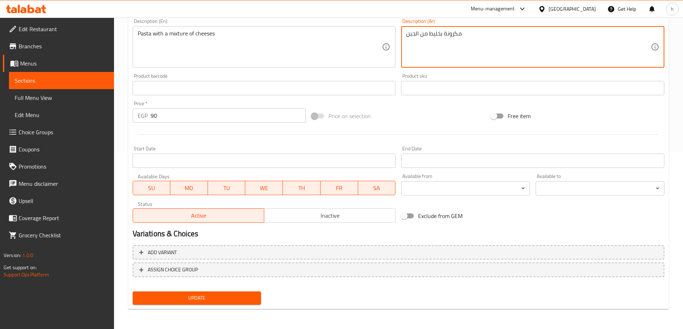
type textarea "مكرونة بخليط من الجبن"
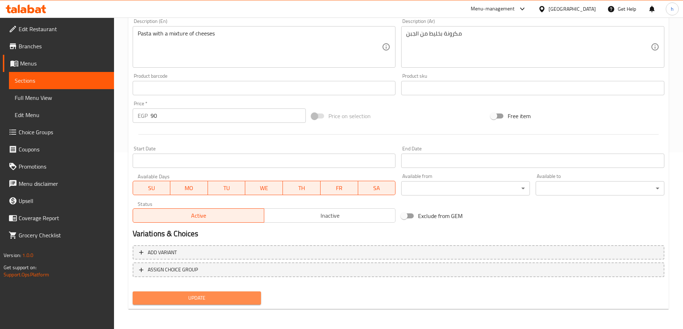
click at [232, 301] on span "Update" at bounding box center [196, 298] width 117 height 9
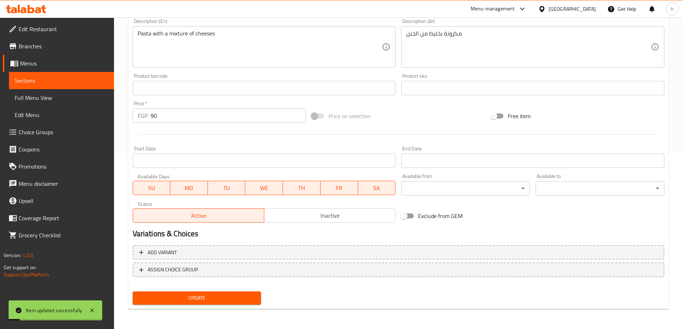
click at [67, 82] on span "Sections" at bounding box center [62, 80] width 94 height 9
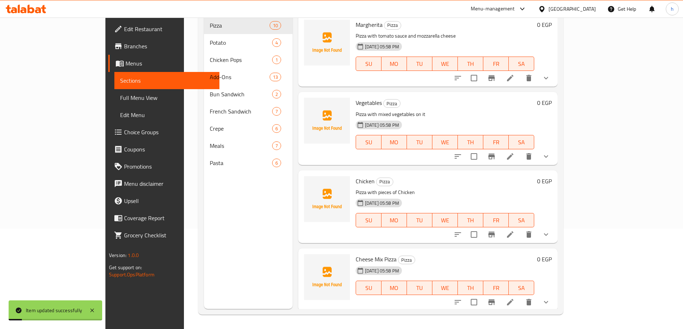
scroll to position [100, 0]
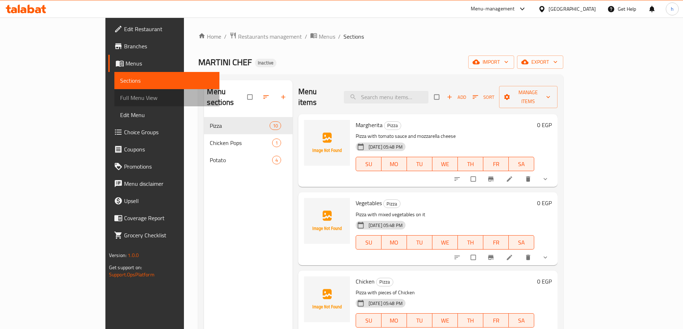
click at [120, 97] on span "Full Menu View" at bounding box center [167, 98] width 94 height 9
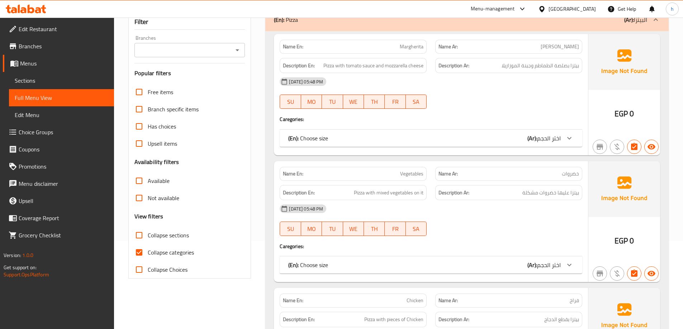
scroll to position [143, 0]
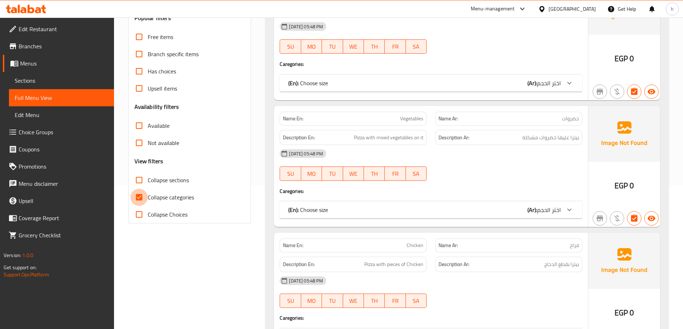
click at [136, 199] on input "Collapse categories" at bounding box center [138, 197] width 17 height 17
checkbox input "false"
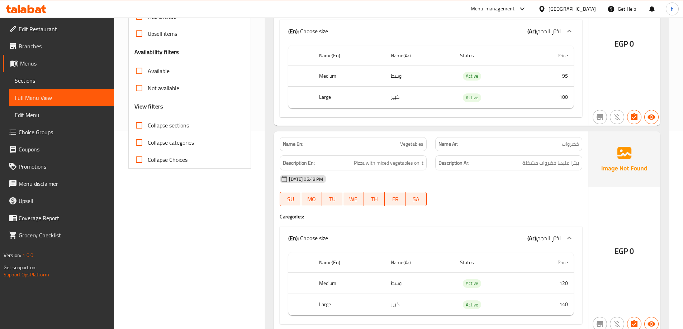
scroll to position [195, 0]
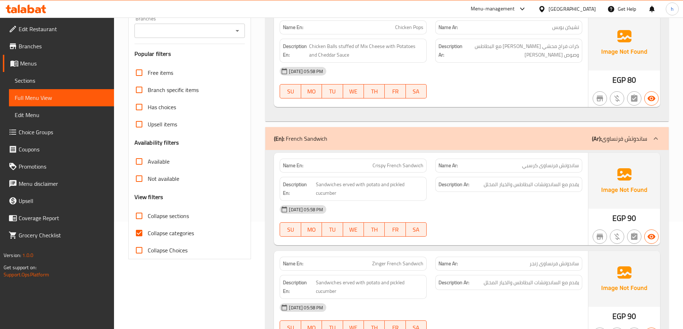
scroll to position [143, 0]
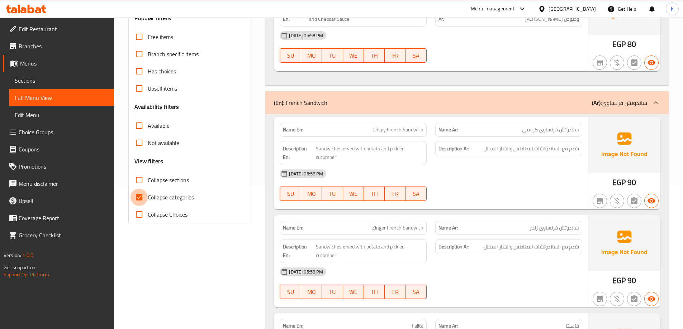
click at [136, 197] on input "Collapse categories" at bounding box center [138, 197] width 17 height 17
checkbox input "false"
click at [66, 80] on span "Sections" at bounding box center [62, 80] width 94 height 9
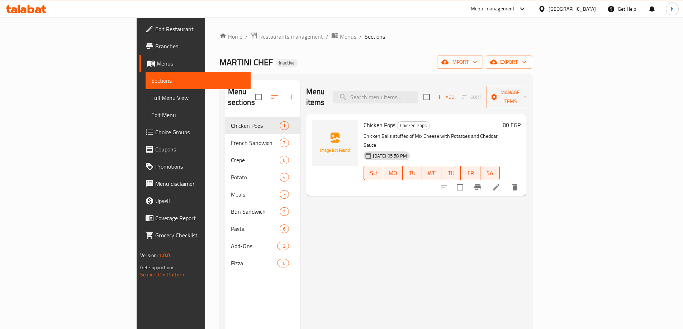
click at [157, 64] on span "Menus" at bounding box center [201, 63] width 88 height 9
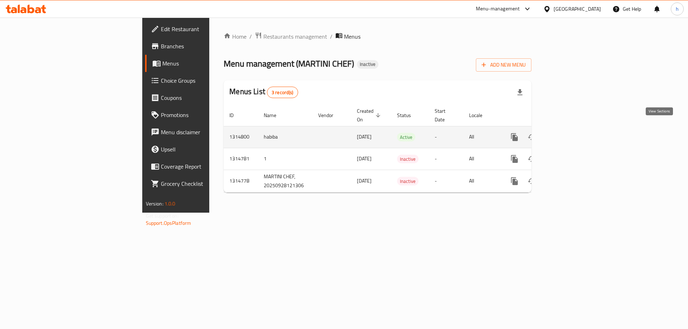
click at [571, 133] on icon "enhanced table" at bounding box center [566, 137] width 9 height 9
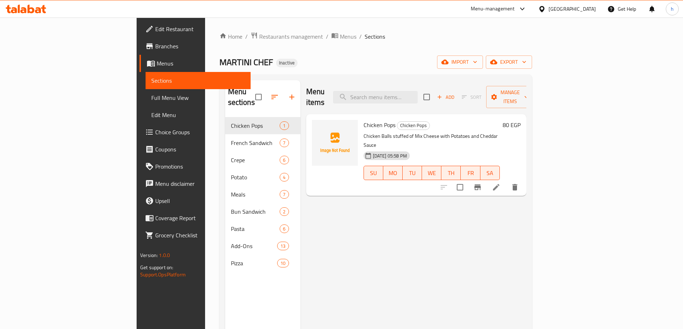
click at [151, 97] on span "Full Menu View" at bounding box center [198, 98] width 94 height 9
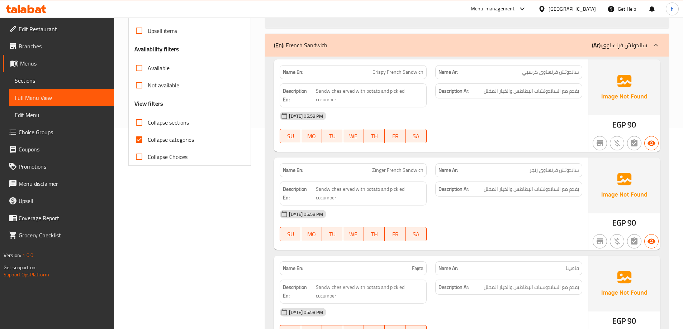
scroll to position [215, 0]
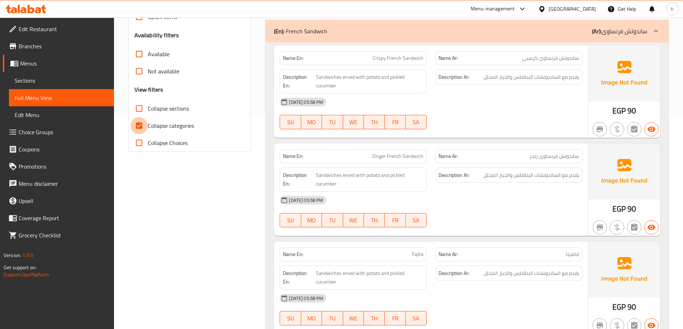
click at [140, 128] on input "Collapse categories" at bounding box center [138, 125] width 17 height 17
checkbox input "false"
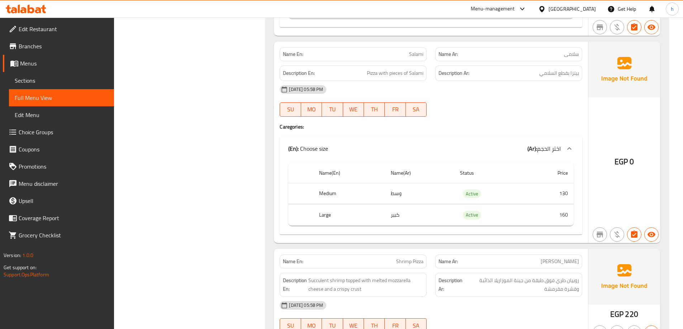
scroll to position [6779, 0]
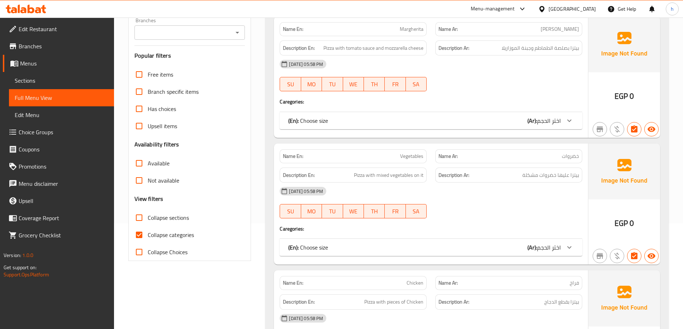
scroll to position [108, 0]
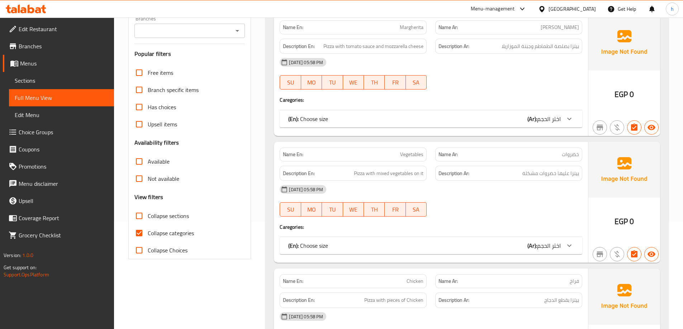
click at [141, 234] on input "Collapse categories" at bounding box center [138, 233] width 17 height 17
checkbox input "false"
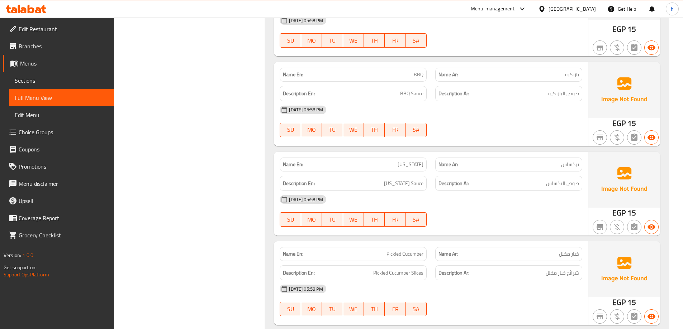
scroll to position [3378, 0]
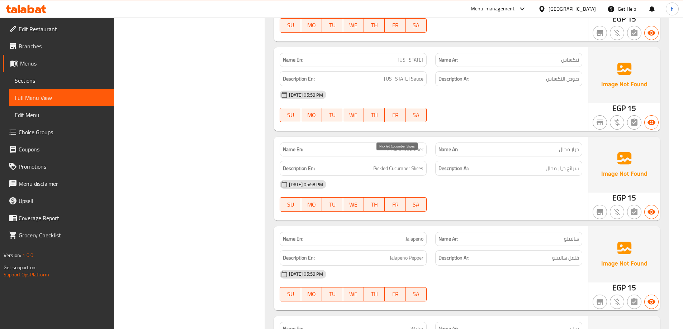
click at [422, 164] on span "Pickled Cucumber Slices" at bounding box center [398, 168] width 50 height 9
copy span "Slices"
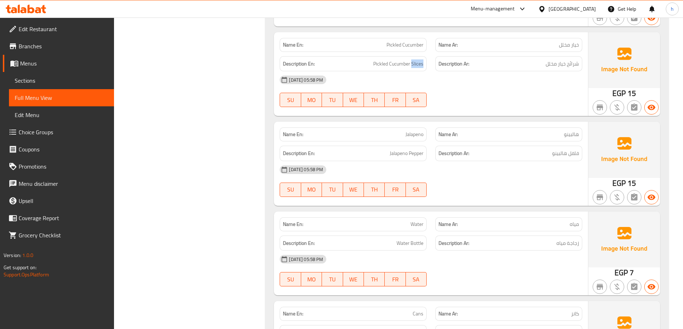
scroll to position [3539, 0]
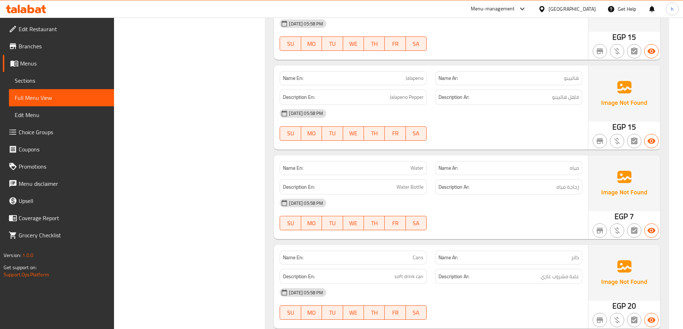
click at [539, 119] on div "28-09-2025 05:58 PM SU MO TU WE TH FR SA" at bounding box center [430, 125] width 311 height 40
click at [420, 93] on span "Jalapeno Pepper" at bounding box center [407, 97] width 34 height 9
copy span "Pepper"
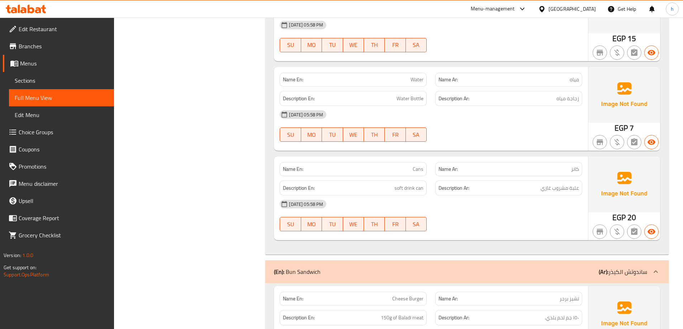
scroll to position [3660, 0]
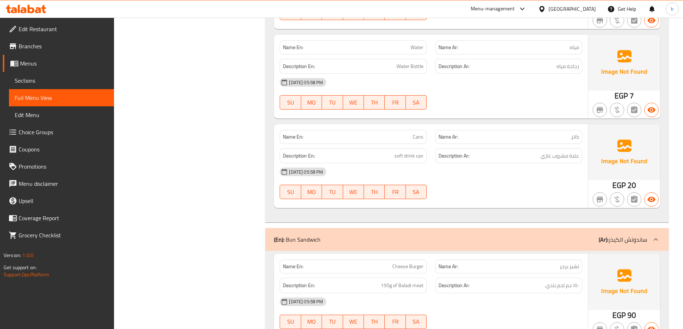
click at [491, 186] on div "28-09-2025 05:58 PM SU MO TU WE TH FR SA" at bounding box center [430, 183] width 311 height 40
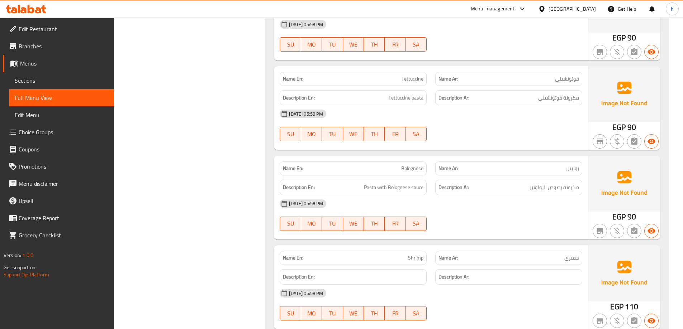
scroll to position [6779, 0]
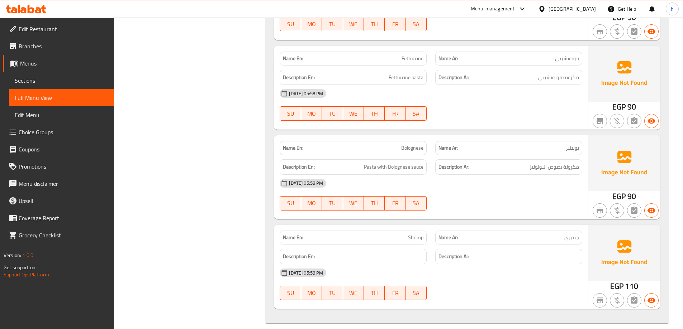
click at [412, 234] on span "Shrimp" at bounding box center [415, 238] width 15 height 8
copy span "Shrimp"
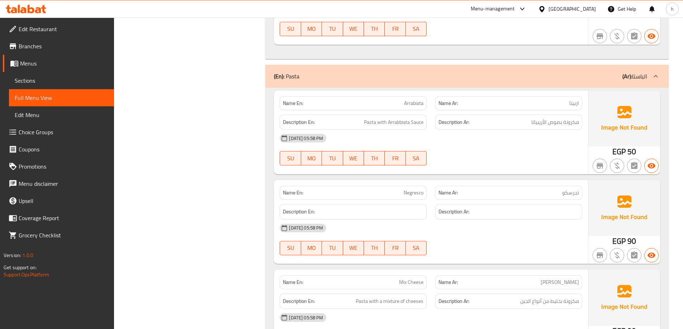
scroll to position [6473, 0]
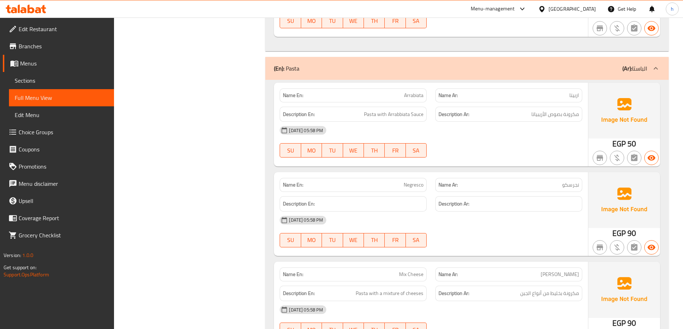
click at [410, 181] on span "Negresco" at bounding box center [414, 185] width 20 height 8
copy span "Negresco"
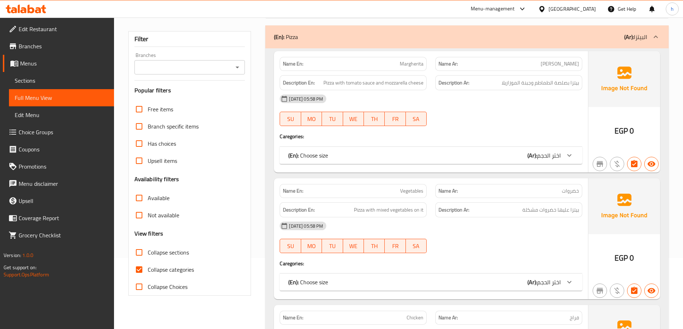
scroll to position [72, 0]
click at [141, 269] on input "Collapse categories" at bounding box center [138, 269] width 17 height 17
checkbox input "false"
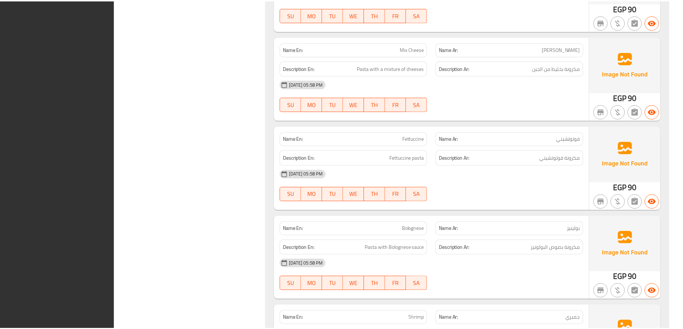
scroll to position [6771, 0]
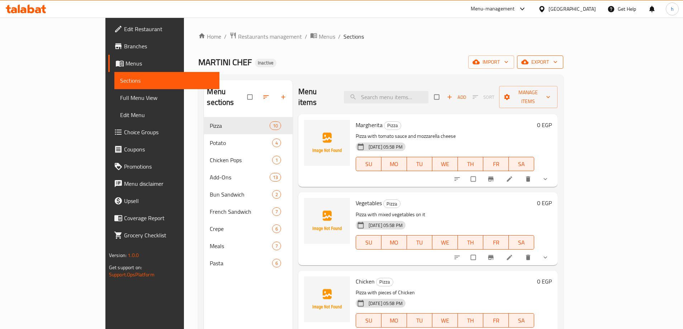
click at [557, 61] on span "export" at bounding box center [540, 62] width 35 height 9
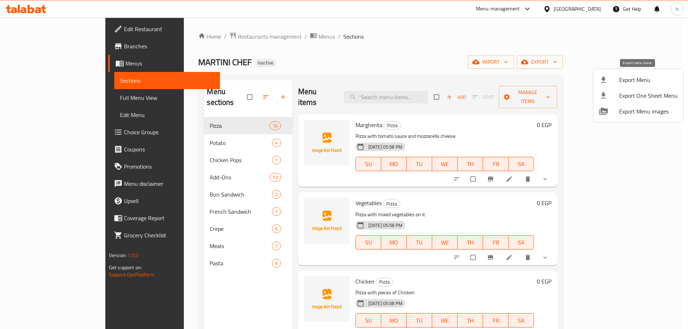
click at [624, 77] on span "Export Menu" at bounding box center [648, 80] width 58 height 9
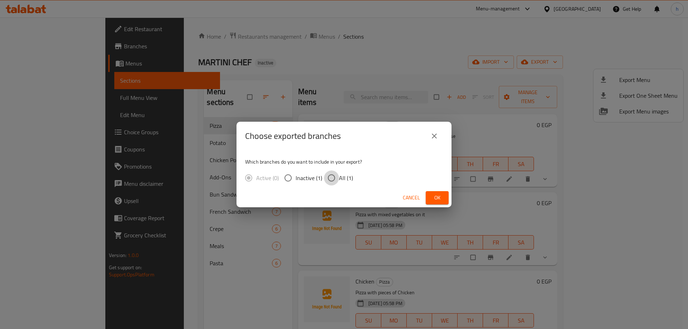
click at [328, 179] on input "All (1)" at bounding box center [331, 178] width 15 height 15
radio input "true"
click at [431, 197] on button "Ok" at bounding box center [437, 197] width 23 height 13
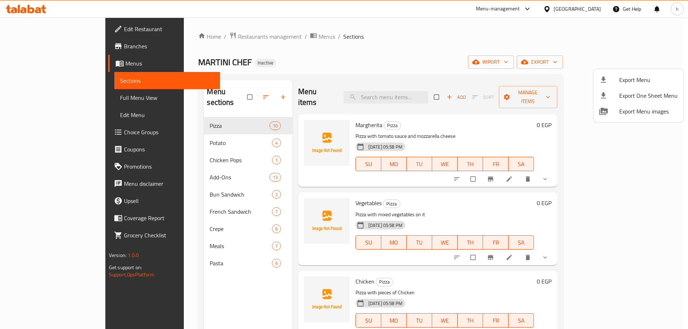
click at [88, 200] on div at bounding box center [344, 164] width 688 height 329
